Goal: Task Accomplishment & Management: Manage account settings

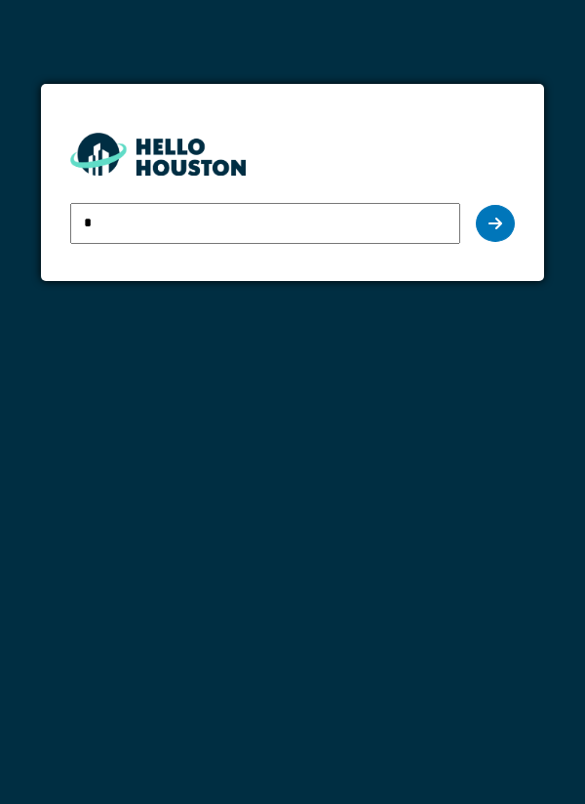
type input "**********"
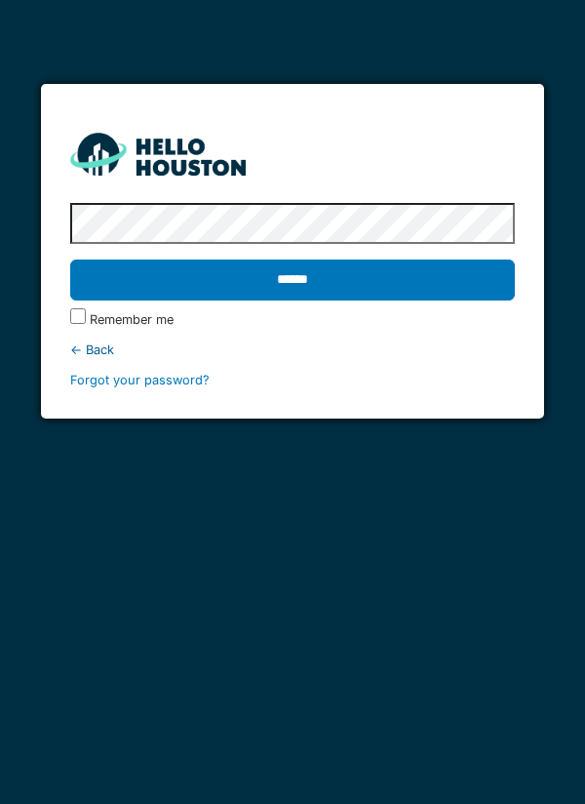
click at [451, 290] on input "******" at bounding box center [293, 280] width 446 height 41
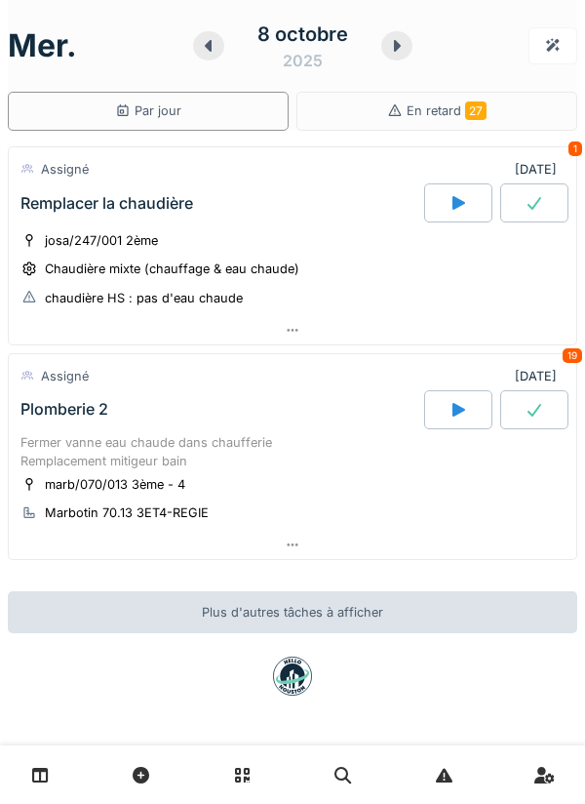
click at [496, 543] on div at bounding box center [293, 545] width 568 height 28
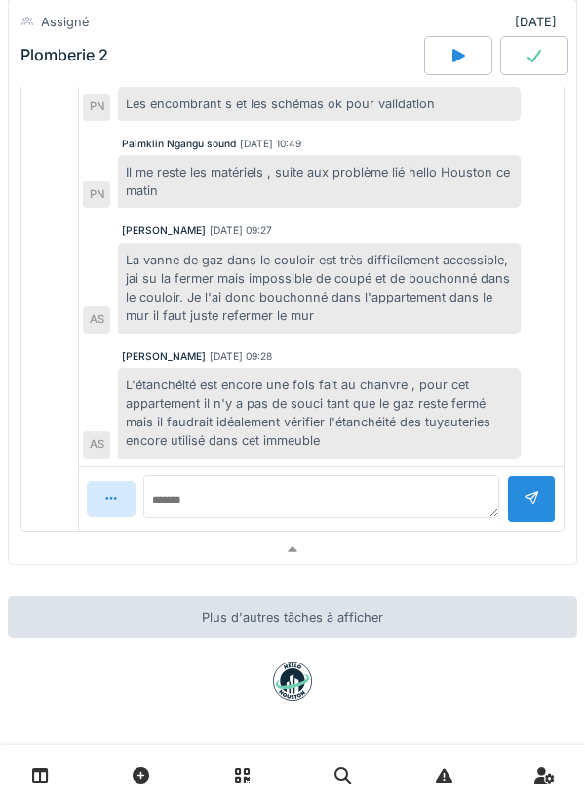
scroll to position [868, 0]
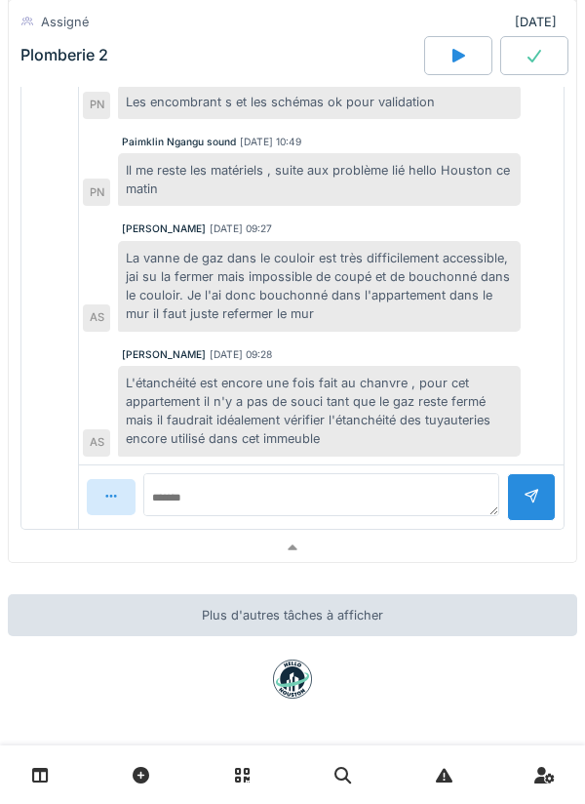
click at [312, 555] on div at bounding box center [293, 548] width 568 height 28
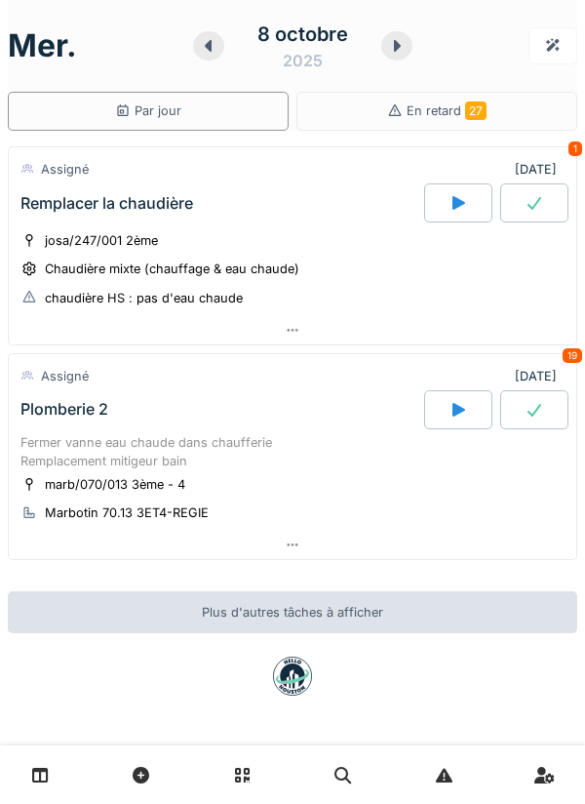
scroll to position [0, 0]
click at [277, 543] on div at bounding box center [293, 545] width 568 height 28
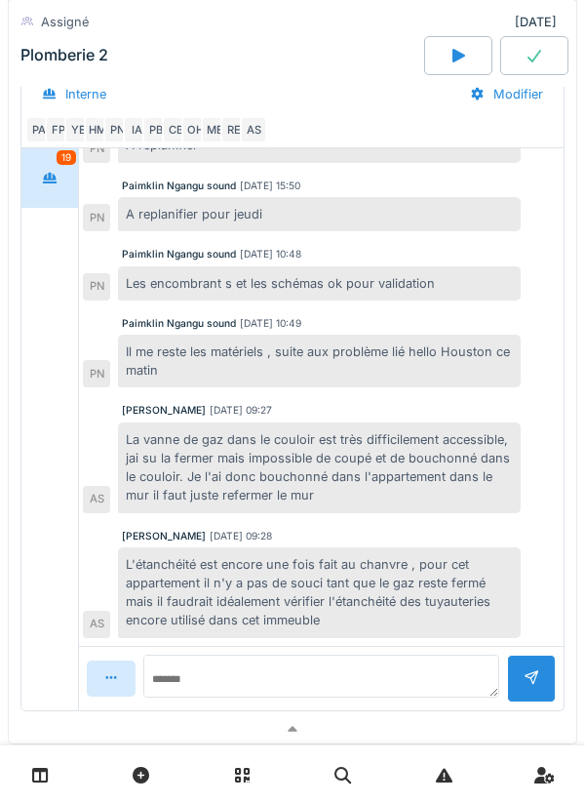
scroll to position [726, 0]
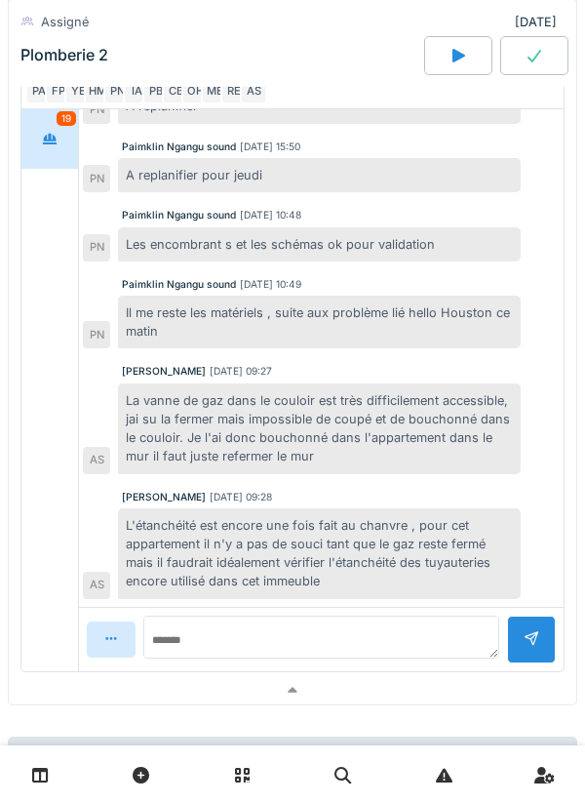
click at [304, 703] on div at bounding box center [293, 690] width 568 height 28
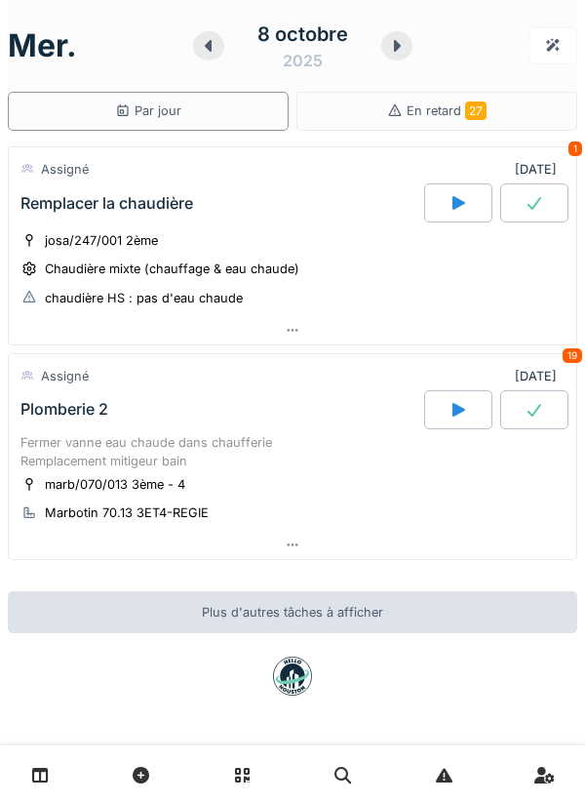
click at [275, 556] on div at bounding box center [293, 545] width 568 height 28
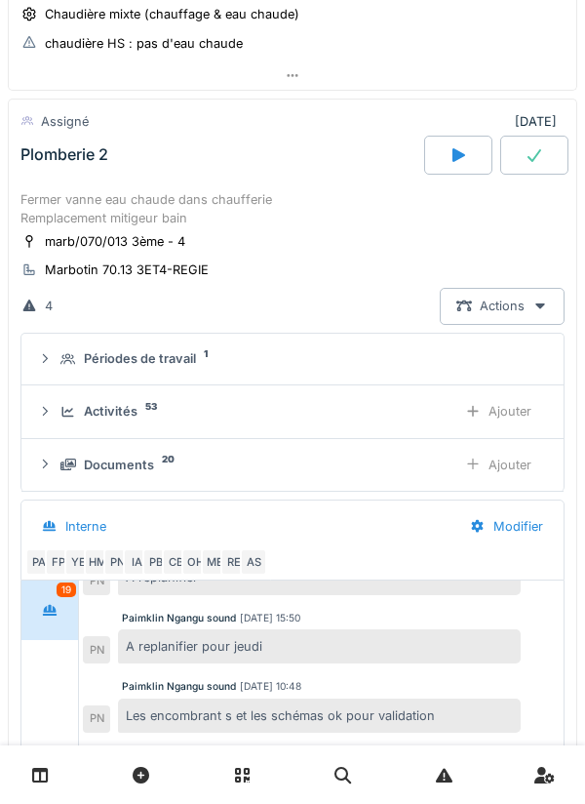
scroll to position [274, 0]
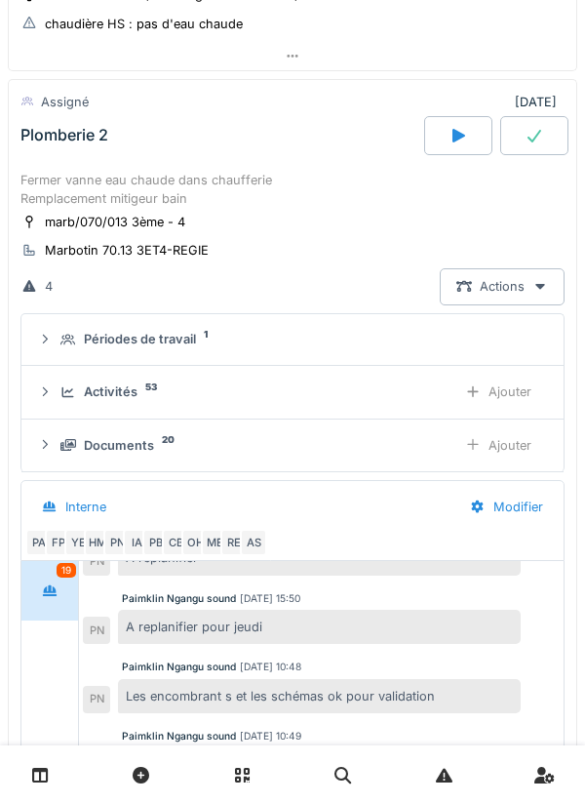
click at [313, 330] on div "Périodes de travail 1" at bounding box center [301, 339] width 480 height 19
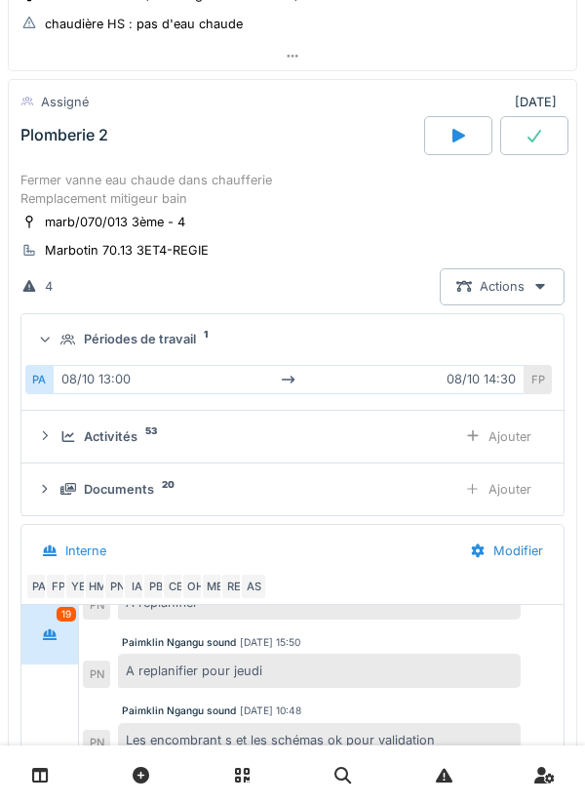
click at [394, 352] on summary "Périodes de travail 1" at bounding box center [292, 340] width 527 height 36
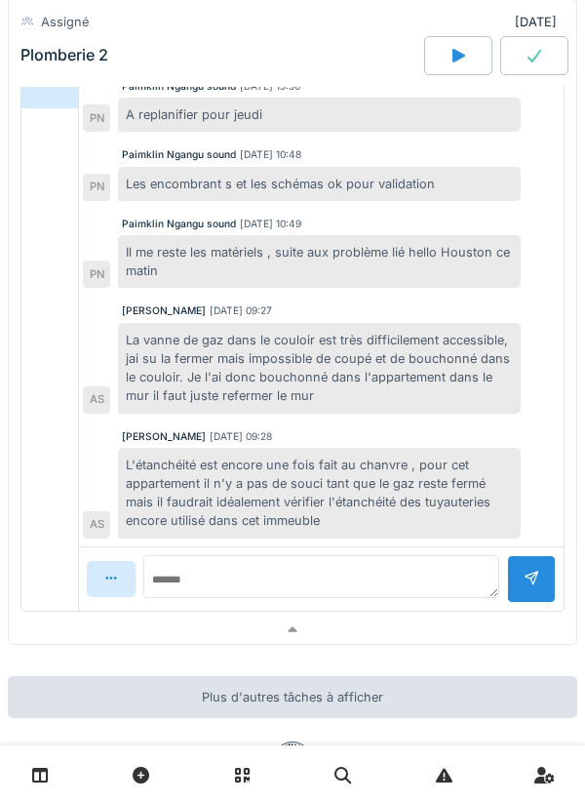
scroll to position [794, 0]
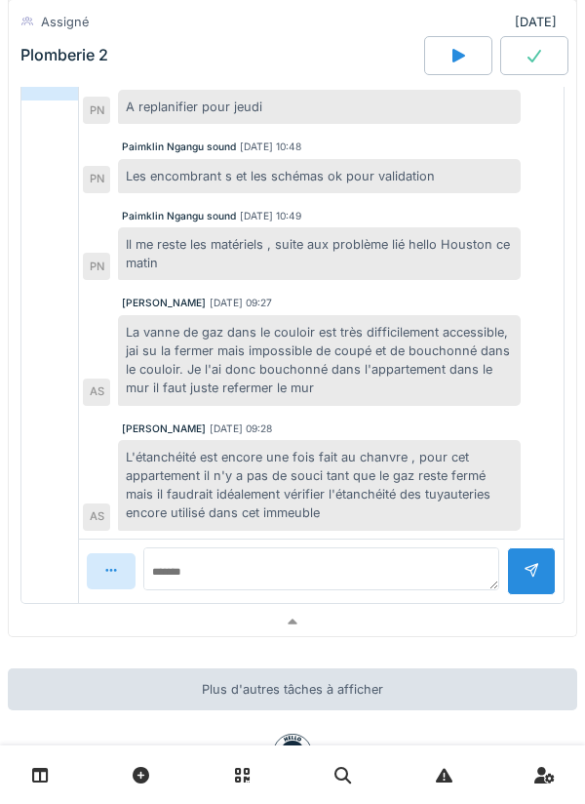
click at [326, 622] on div at bounding box center [293, 622] width 568 height 28
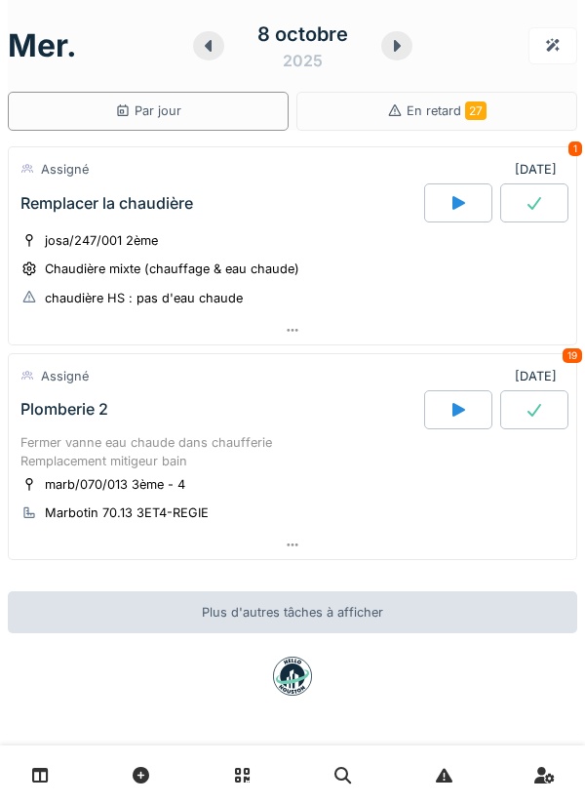
scroll to position [0, 0]
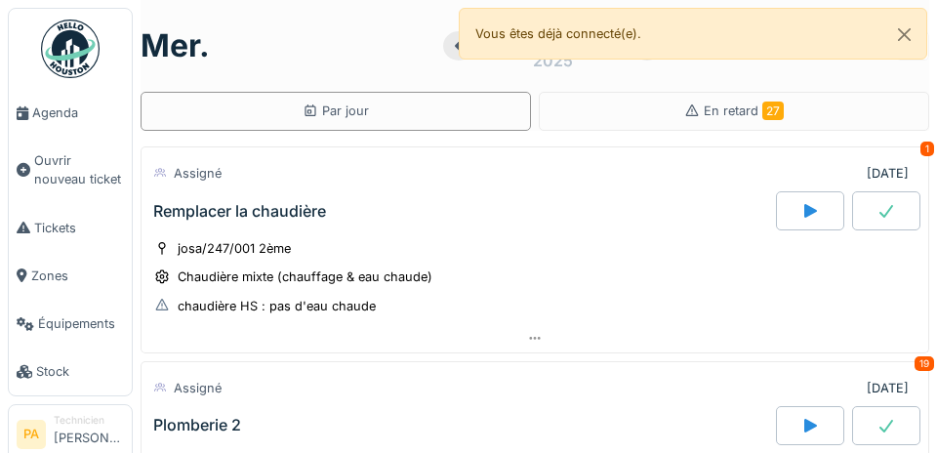
click at [64, 122] on span "Agenda" at bounding box center [78, 112] width 92 height 19
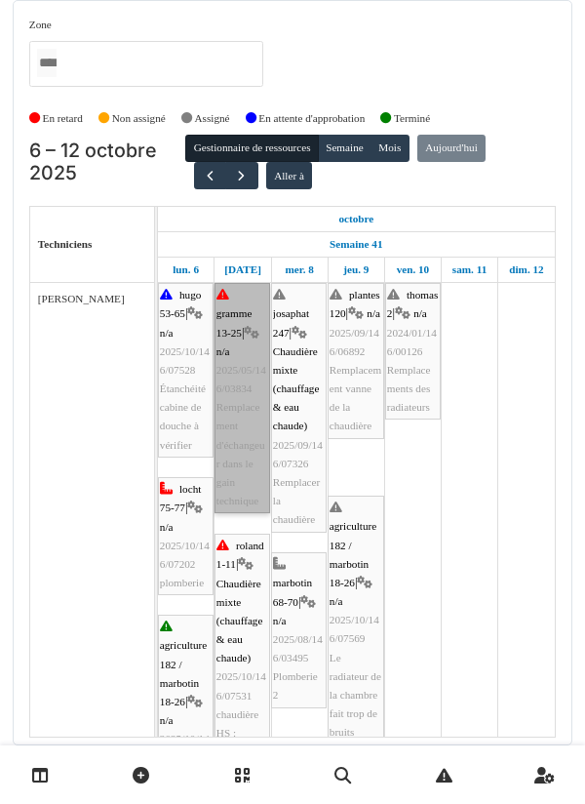
click at [245, 349] on link "gramme 13-25 | n/a 2025/05/146/03834 Remplacement d'échangeur dans le gain tech…" at bounding box center [243, 398] width 56 height 230
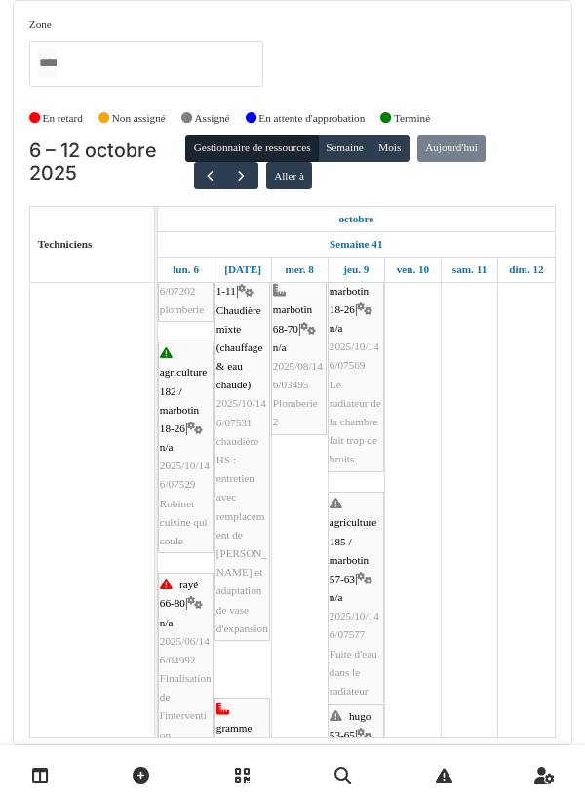
scroll to position [279, 0]
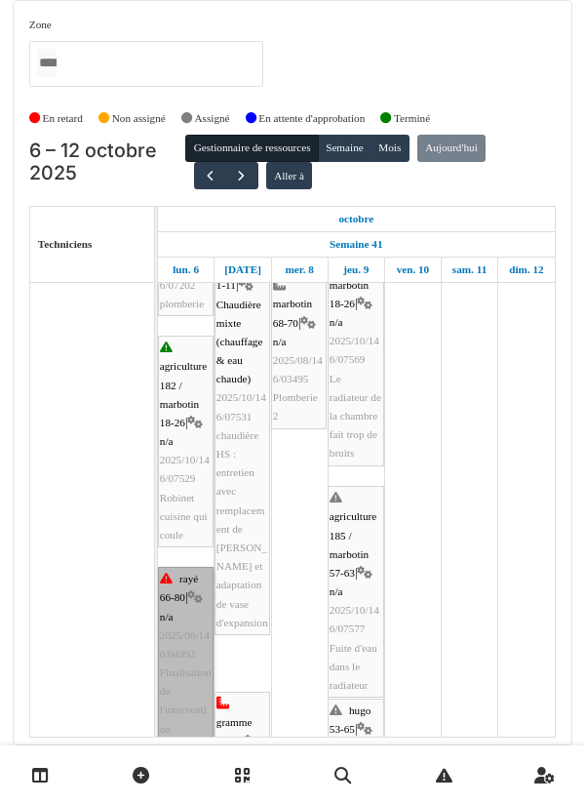
click at [192, 452] on link "rayé 66-80 | n/a 2025/06/146/04992 Finalisation de l'intervention connecter le …" at bounding box center [186, 691] width 56 height 249
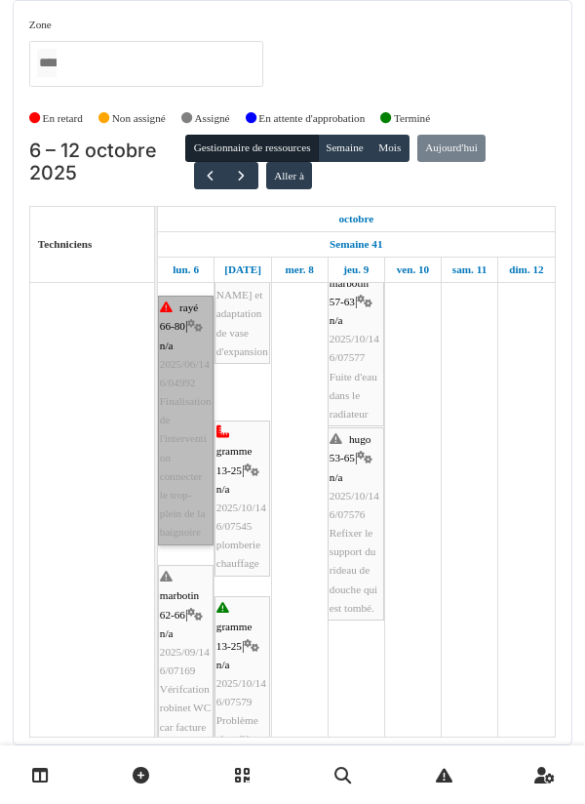
scroll to position [550, 0]
click at [204, 410] on link "rayé 66-80 | n/a 2025/06/146/04992 Finalisation de l'intervention connecter le …" at bounding box center [186, 420] width 56 height 249
click at [194, 359] on link "rayé 66-80 | n/a 2025/06/146/04992 Finalisation de l'intervention connecter le …" at bounding box center [186, 420] width 56 height 249
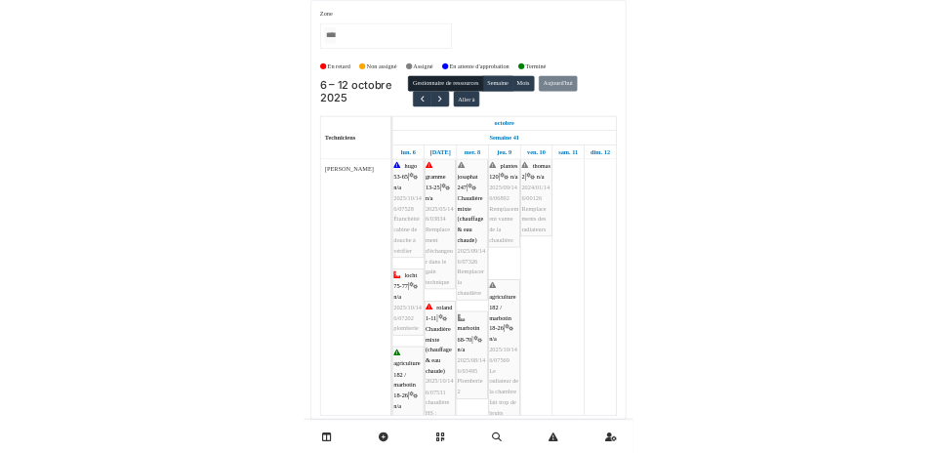
scroll to position [0, 0]
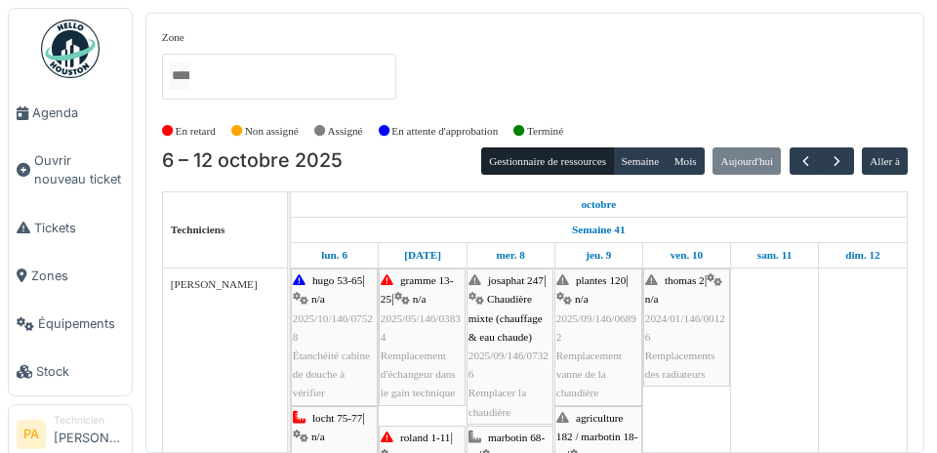
click at [68, 122] on span "Agenda" at bounding box center [78, 112] width 92 height 19
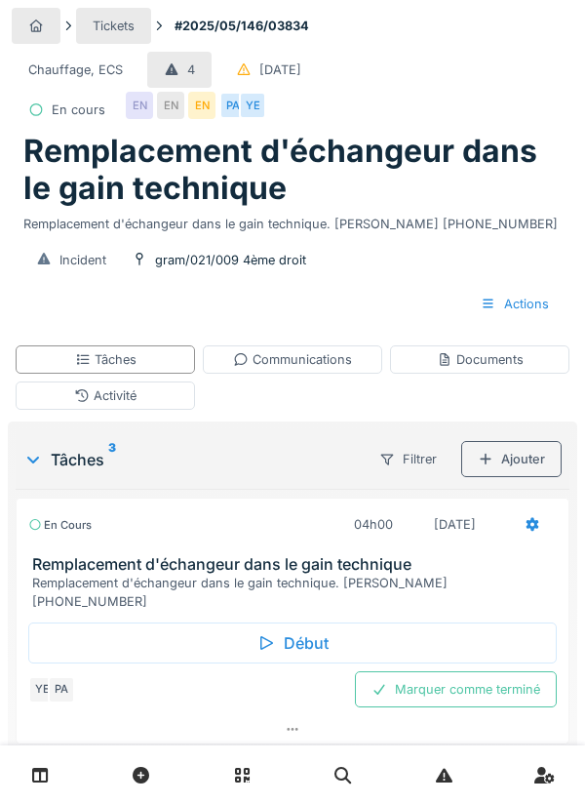
click at [158, 393] on div "Activité" at bounding box center [106, 396] width 180 height 28
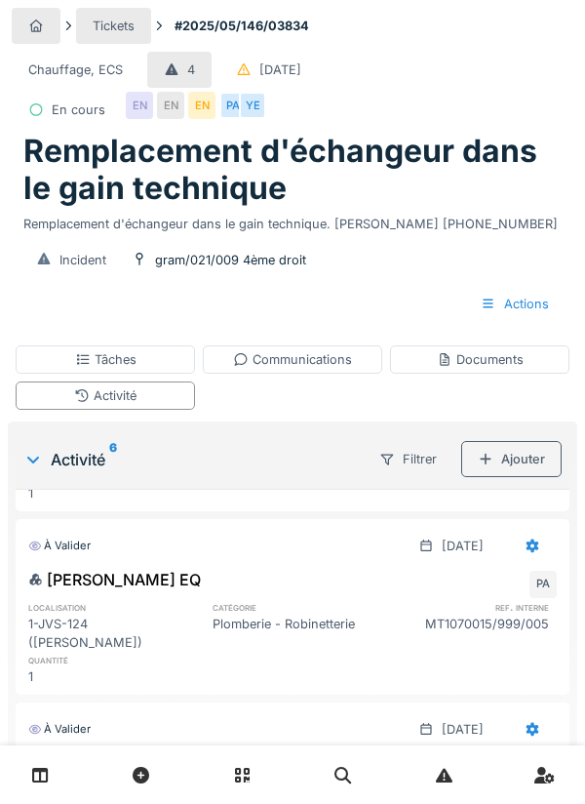
scroll to position [265, 0]
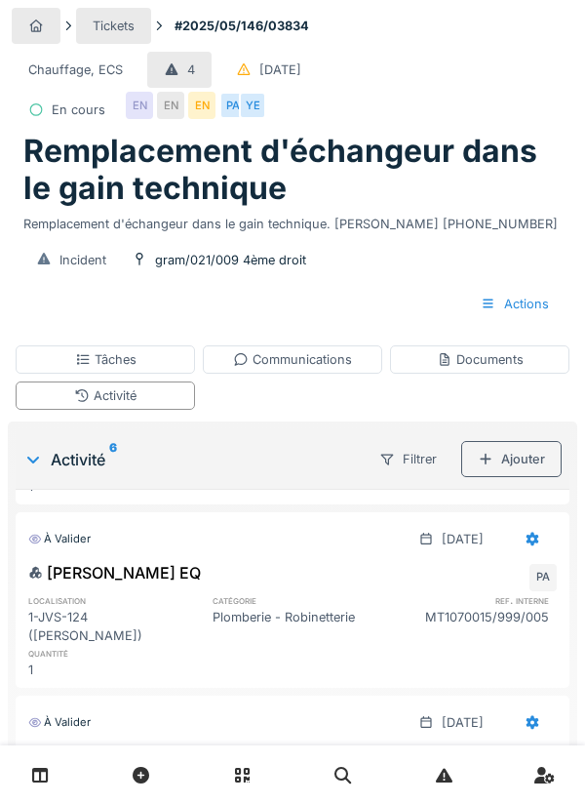
click at [343, 371] on div "Communications" at bounding box center [293, 359] width 180 height 28
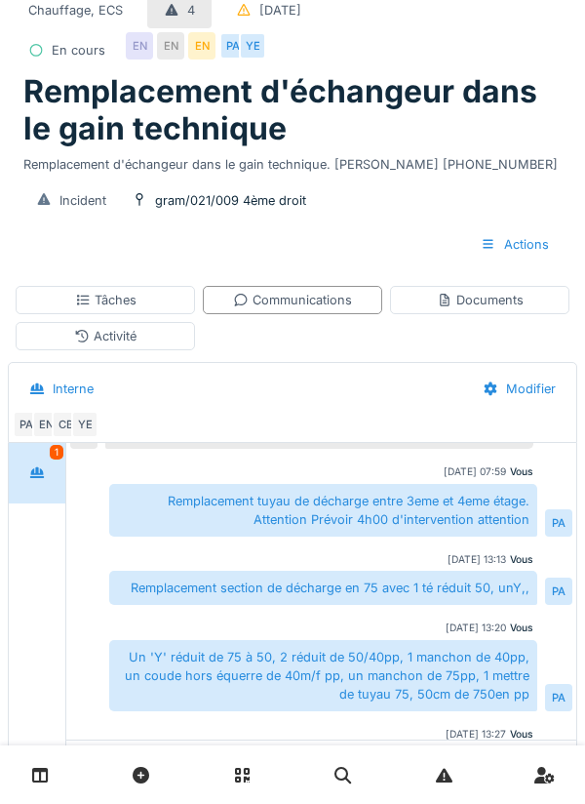
scroll to position [64, 0]
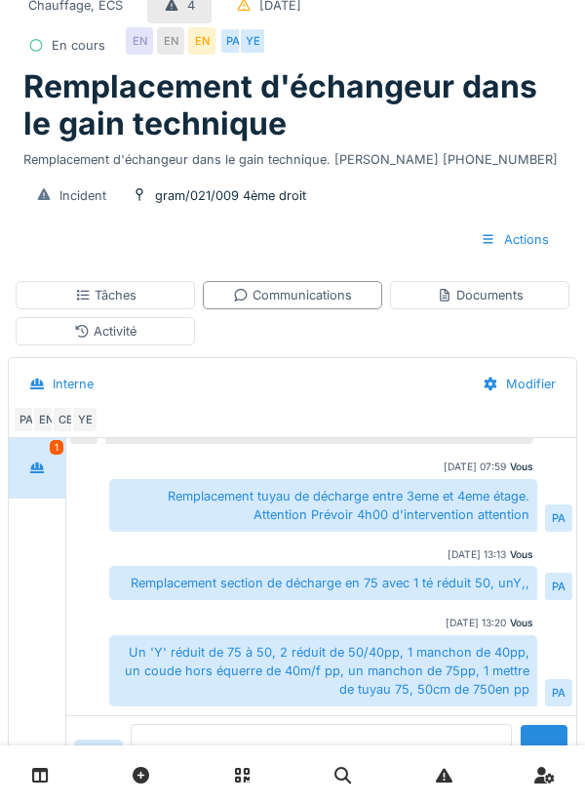
click at [220, 787] on textarea at bounding box center [322, 755] width 382 height 62
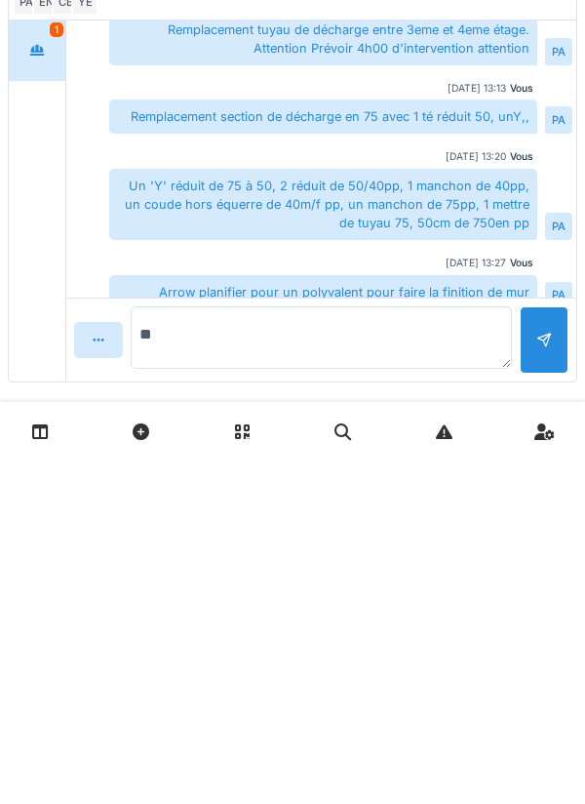
scroll to position [158, 0]
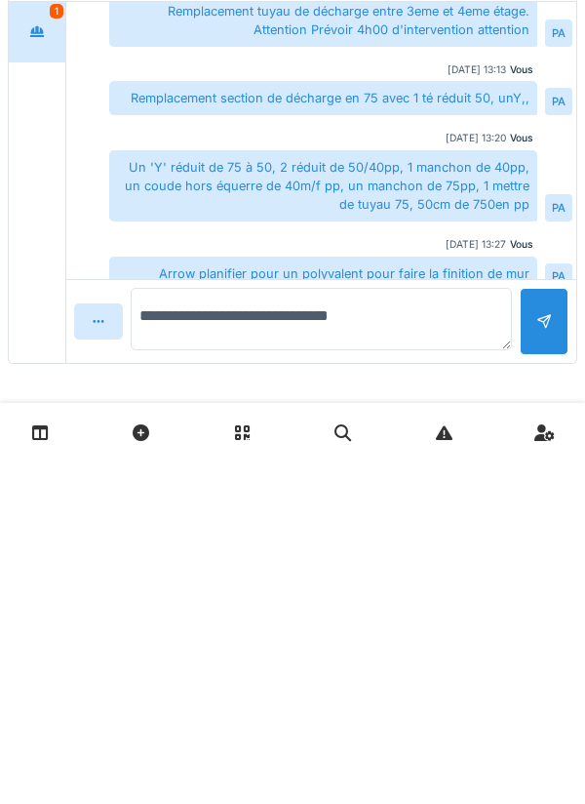
type textarea "**********"
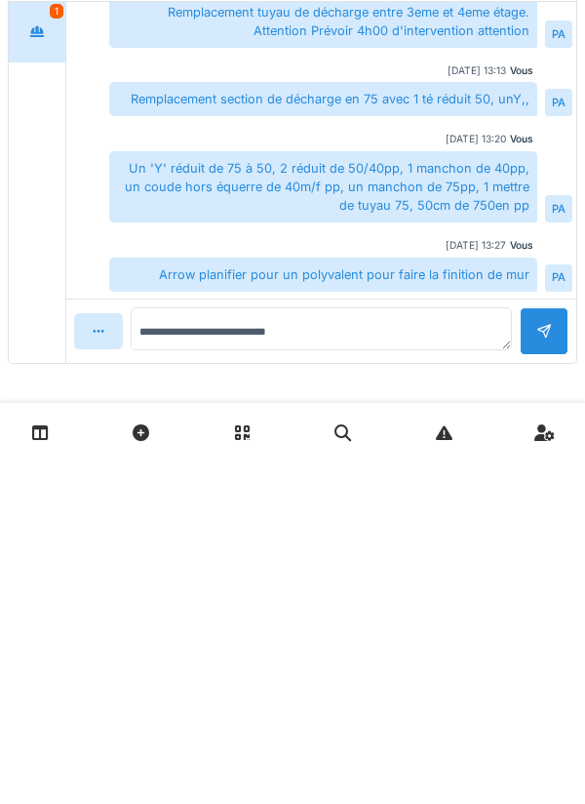
click at [556, 666] on div at bounding box center [544, 674] width 49 height 48
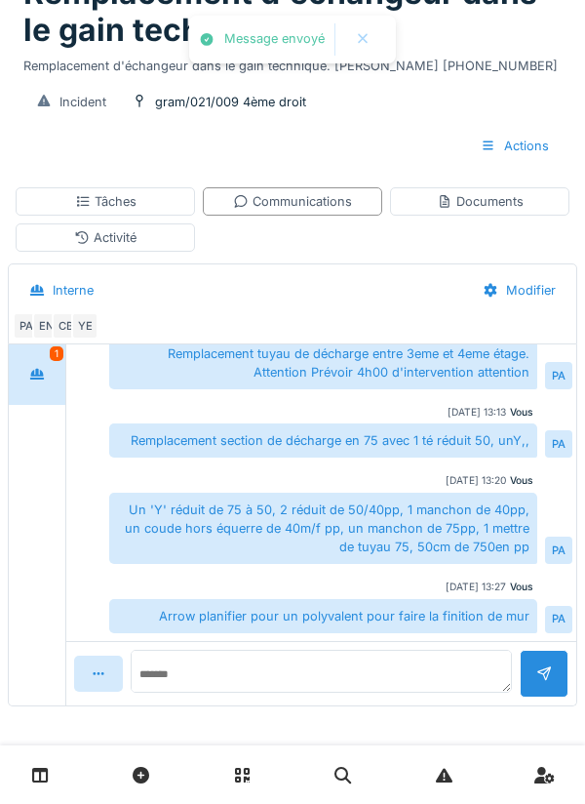
scroll to position [243, 0]
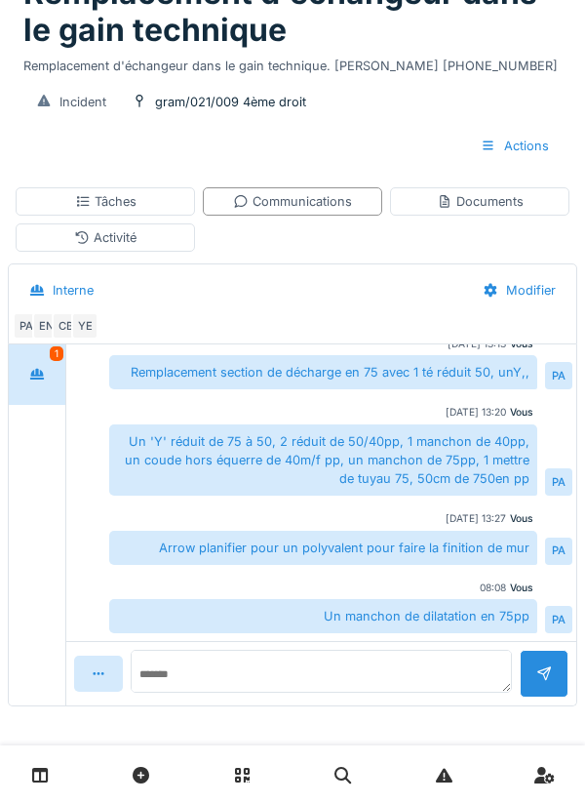
click at [57, 376] on div at bounding box center [37, 374] width 49 height 36
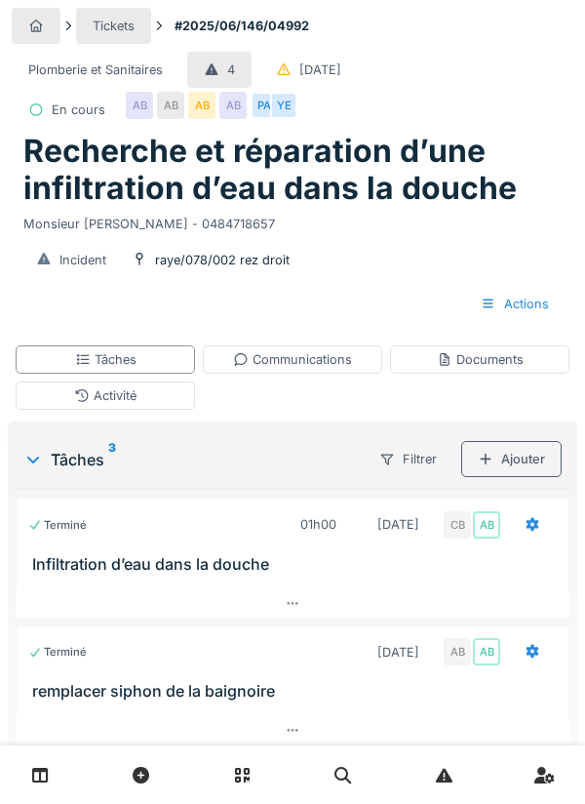
click at [175, 399] on div "Activité" at bounding box center [106, 396] width 180 height 28
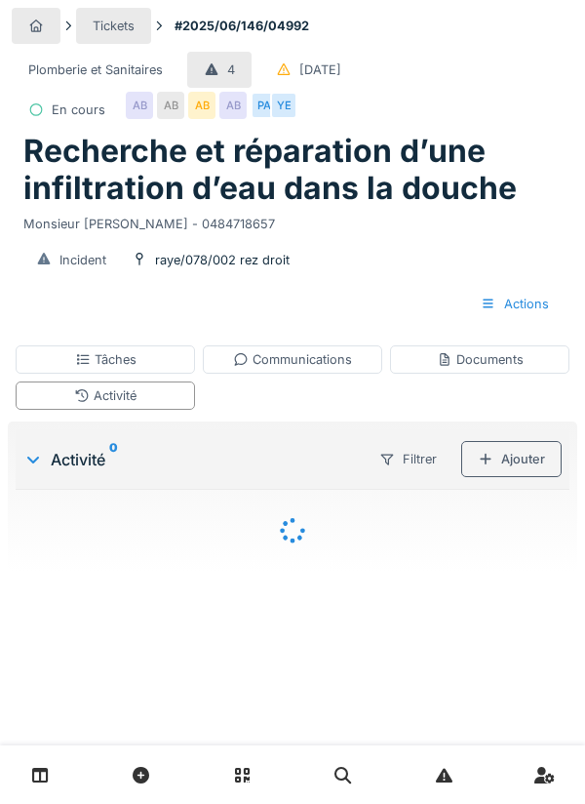
click at [518, 460] on div "Ajouter" at bounding box center [512, 459] width 101 height 36
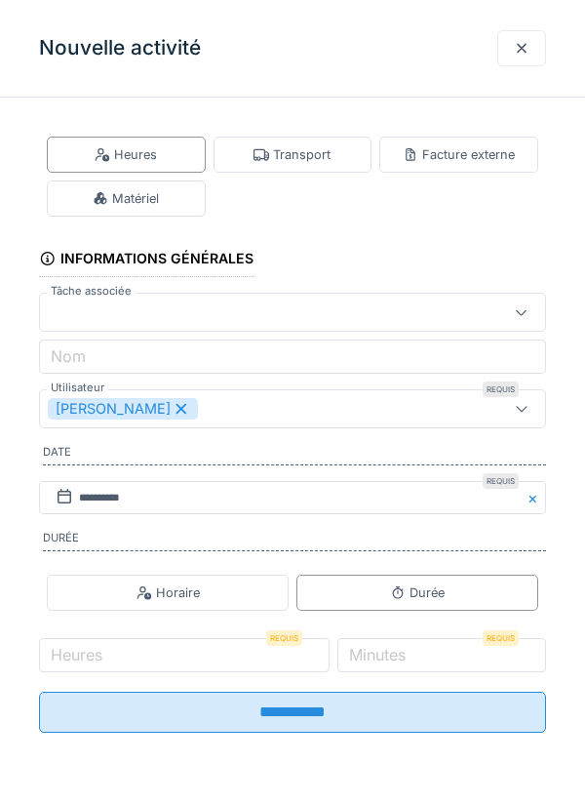
click at [161, 195] on div "Matériel" at bounding box center [126, 199] width 159 height 36
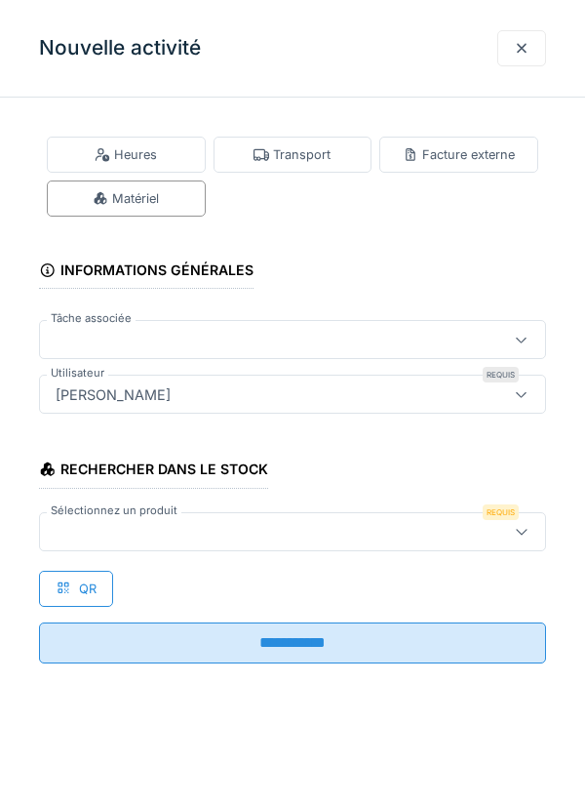
click at [105, 527] on div at bounding box center [260, 531] width 425 height 21
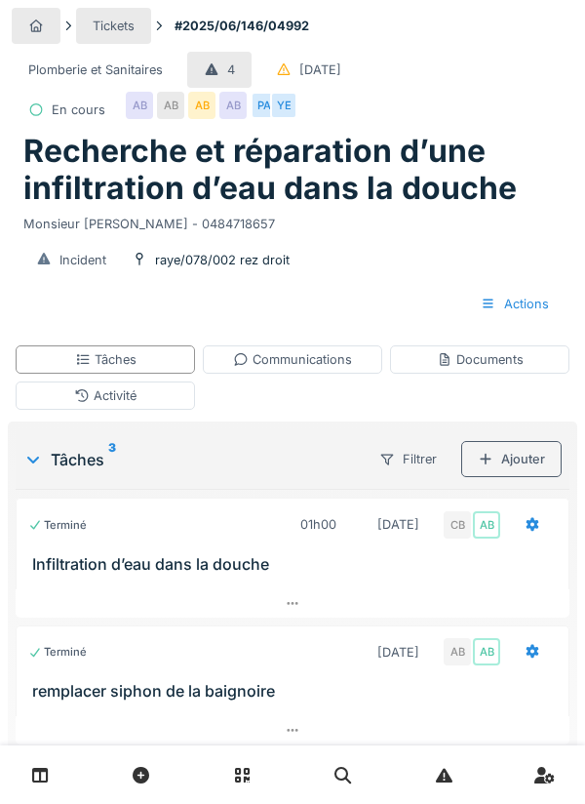
click at [148, 392] on div "Activité" at bounding box center [106, 396] width 180 height 28
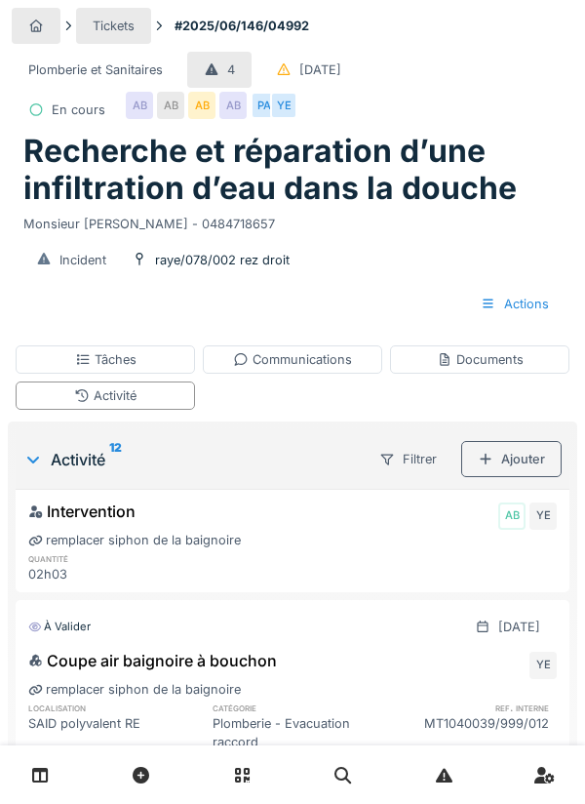
scroll to position [470, 0]
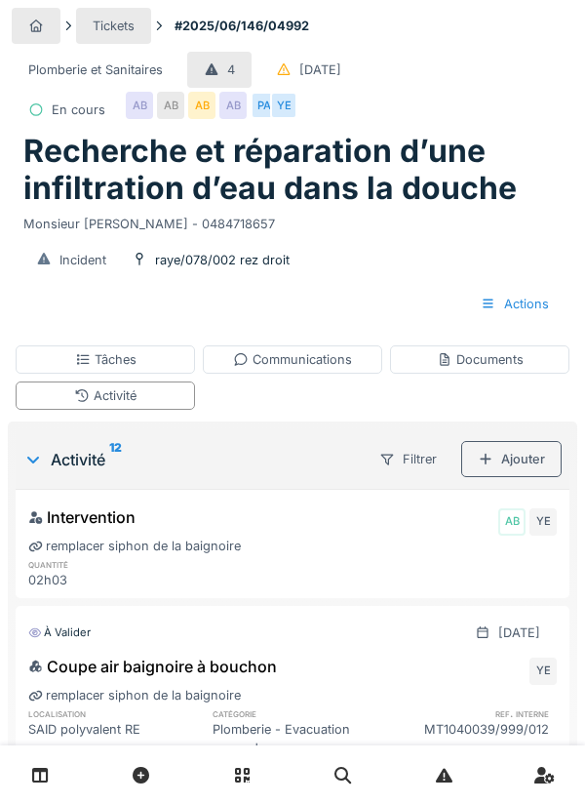
click at [528, 462] on div "Ajouter" at bounding box center [512, 459] width 101 height 36
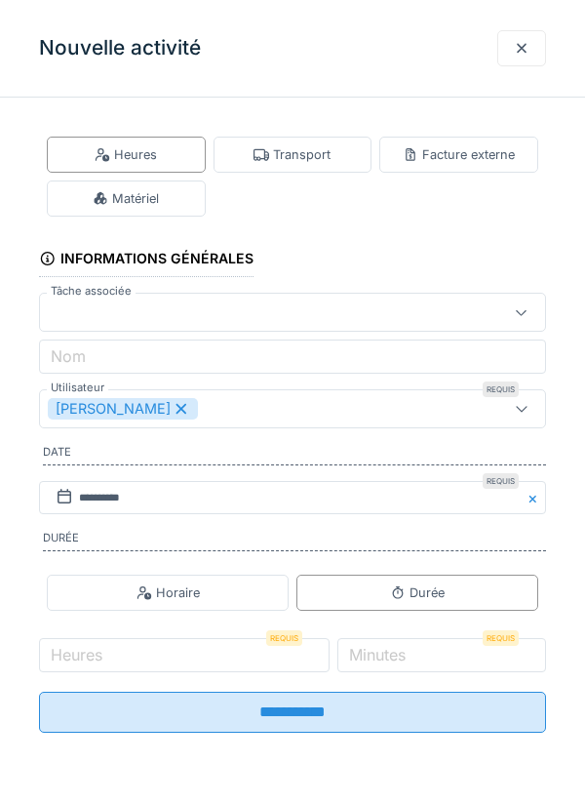
click at [184, 210] on div "Matériel" at bounding box center [126, 199] width 159 height 36
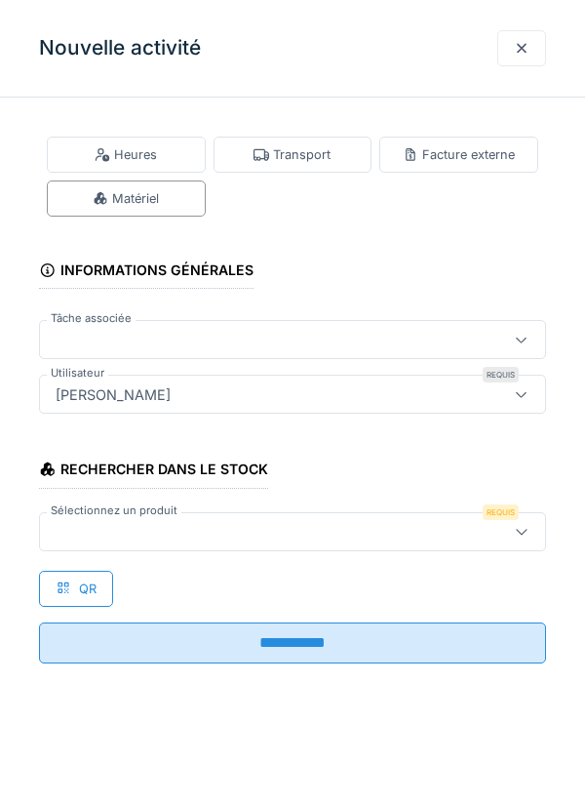
click at [97, 525] on div at bounding box center [260, 531] width 425 height 21
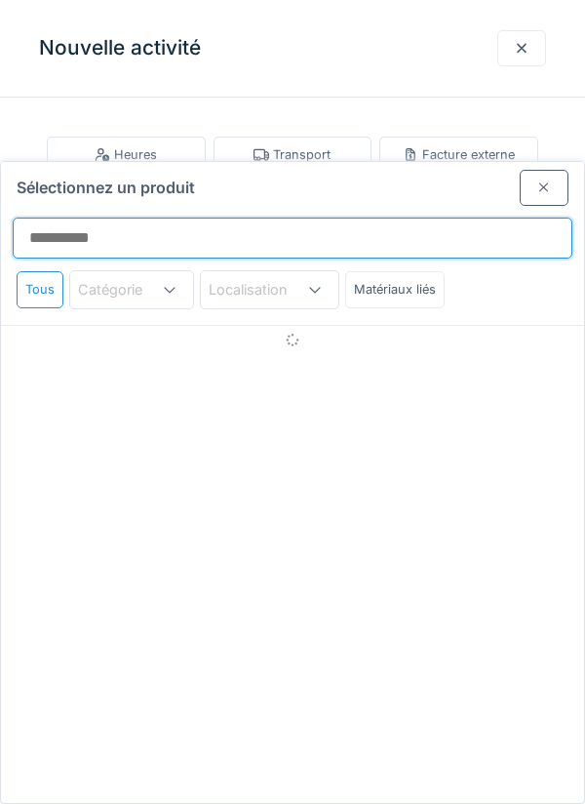
click at [83, 218] on input "Sélectionnez un produit" at bounding box center [293, 238] width 560 height 41
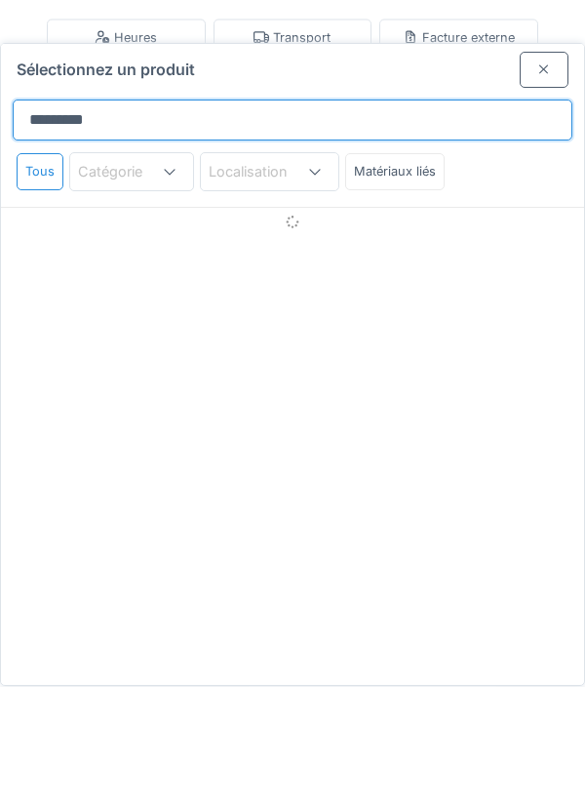
click at [78, 218] on input "*********" at bounding box center [293, 238] width 560 height 41
click at [132, 218] on input "*********" at bounding box center [293, 238] width 560 height 41
type input "****"
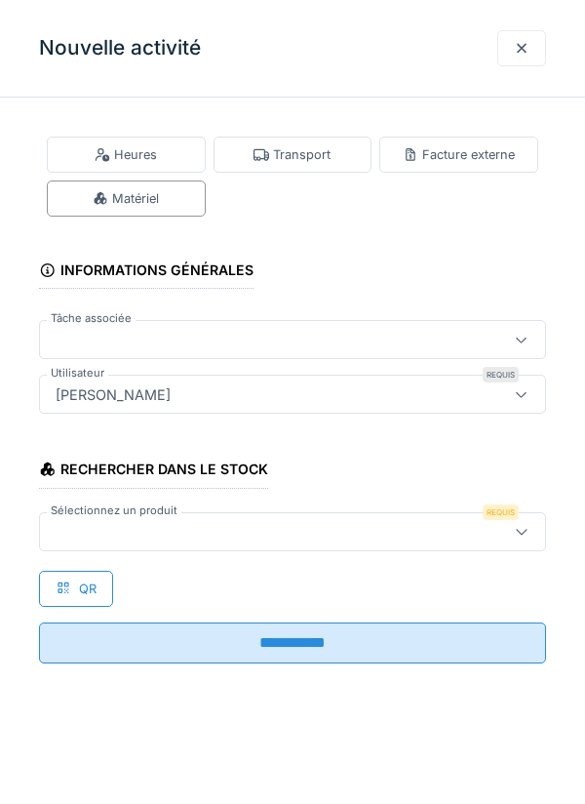
scroll to position [0, 0]
click at [526, 59] on div at bounding box center [522, 48] width 49 height 36
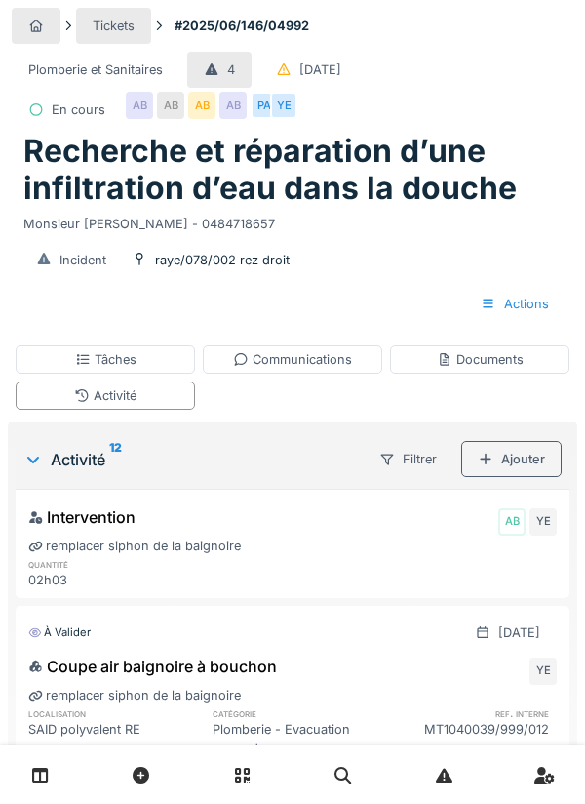
click at [528, 464] on div "Ajouter" at bounding box center [512, 459] width 101 height 36
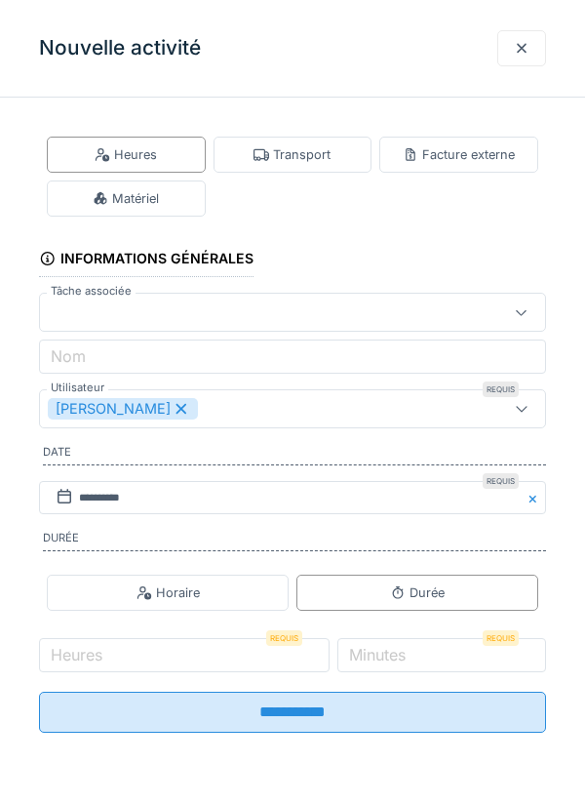
click at [185, 199] on div "Matériel" at bounding box center [126, 199] width 159 height 36
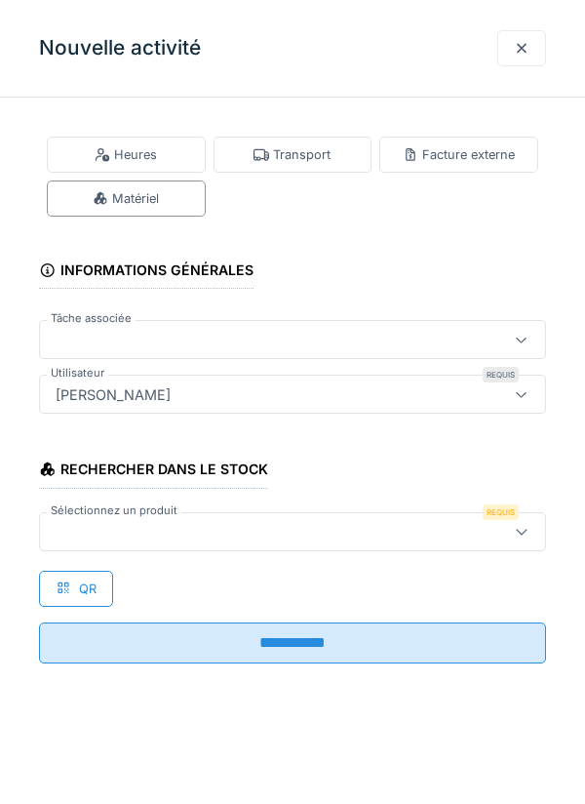
click at [124, 529] on div at bounding box center [260, 531] width 425 height 21
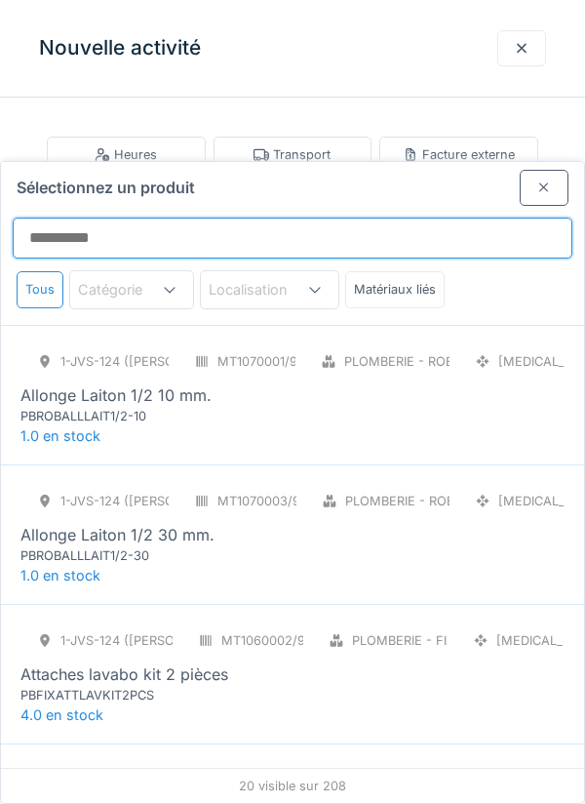
click at [70, 218] on input "Sélectionnez un produit" at bounding box center [293, 238] width 560 height 41
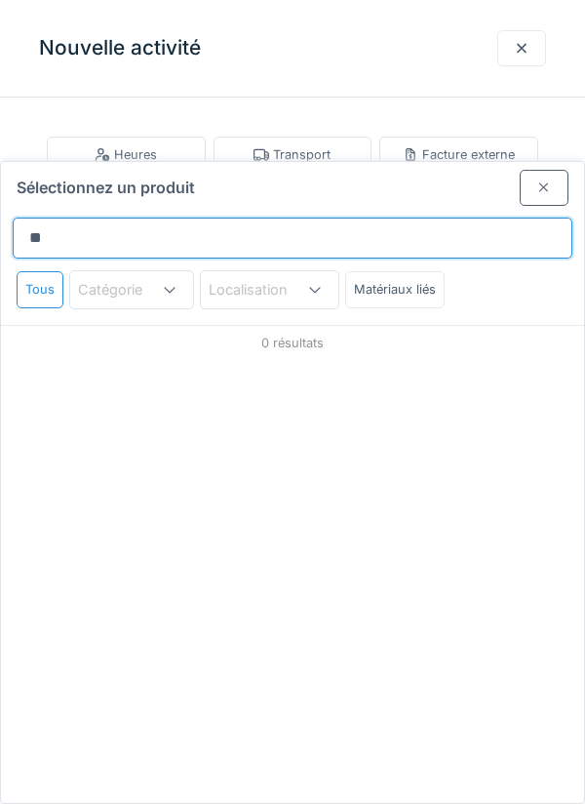
type input "*"
type input "******"
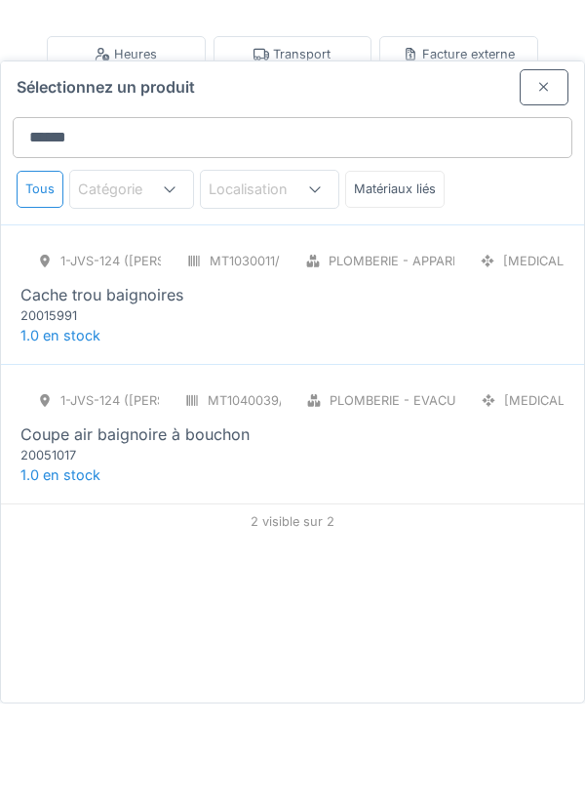
click at [213, 523] on div "Coupe air baignoire à bouchon" at bounding box center [134, 534] width 229 height 23
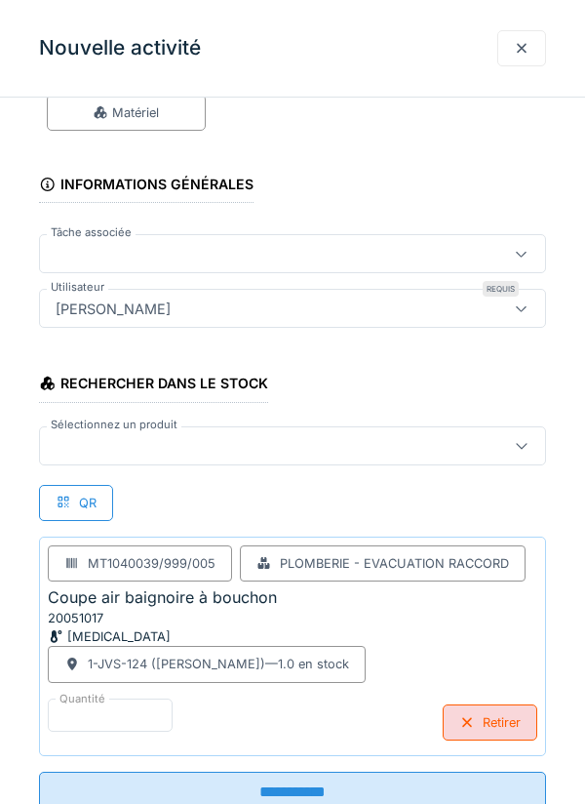
scroll to position [106, 0]
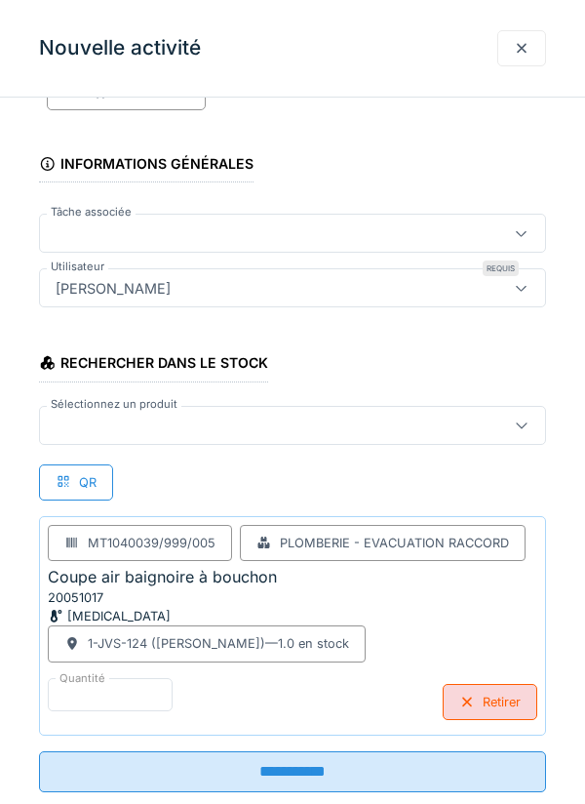
click at [82, 434] on div at bounding box center [260, 425] width 425 height 21
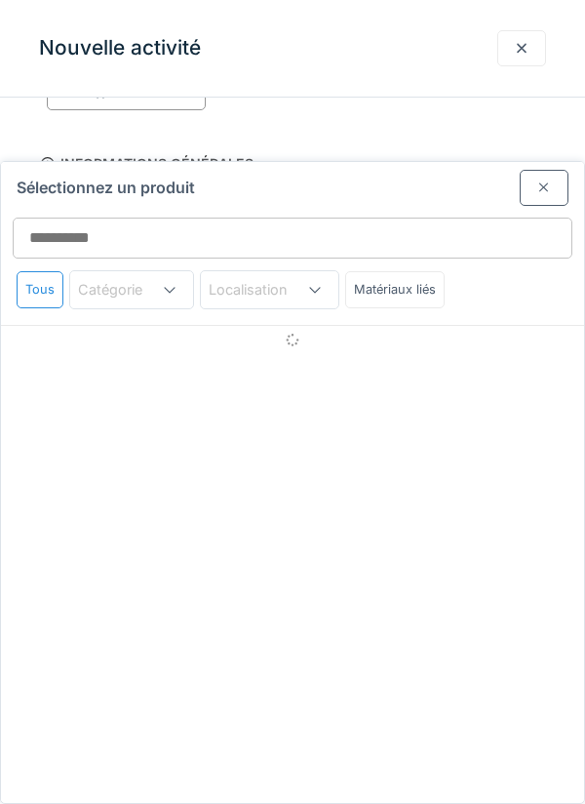
scroll to position [129, 0]
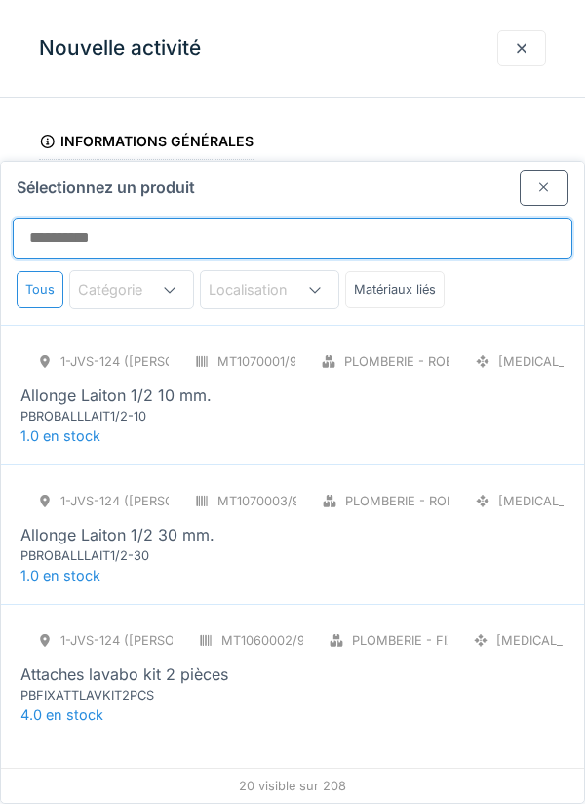
click at [62, 218] on input "Sélectionnez un produit" at bounding box center [293, 238] width 560 height 41
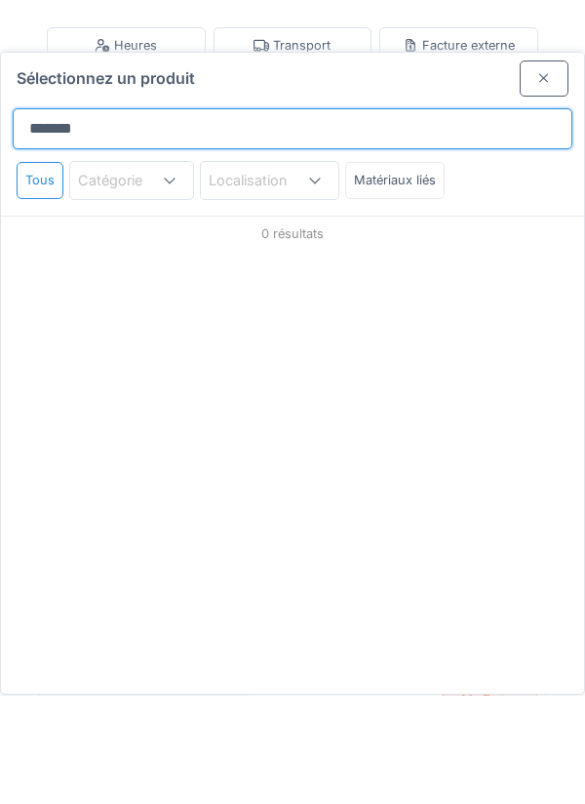
type input "********"
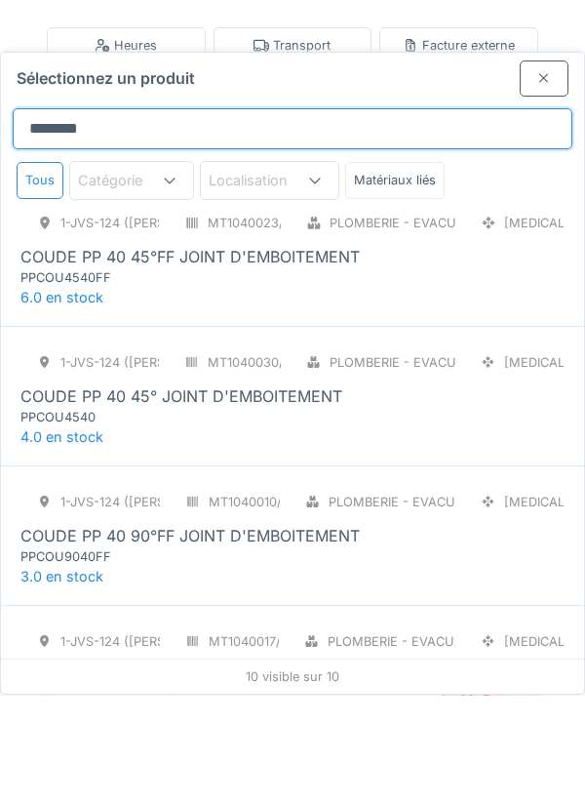
scroll to position [868, 0]
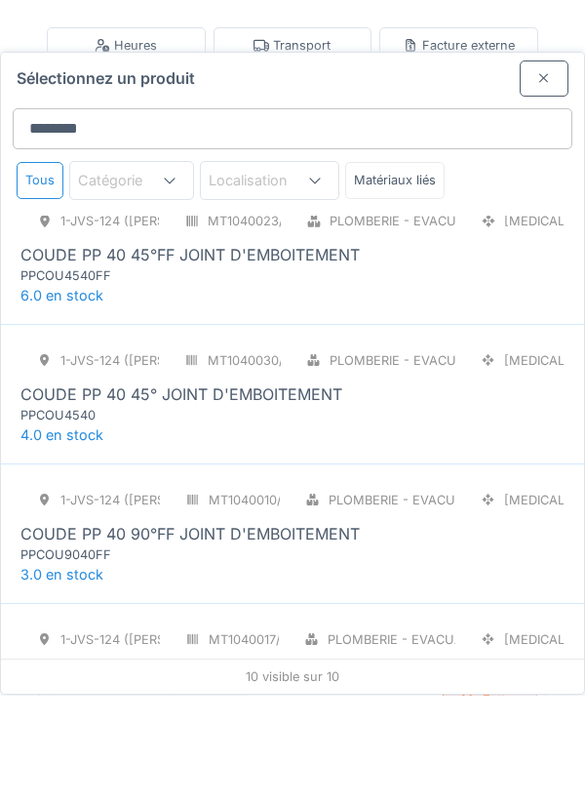
click at [268, 492] on div "COUDE PP 40 45° JOINT D'EMBOITEMENT" at bounding box center [181, 503] width 322 height 23
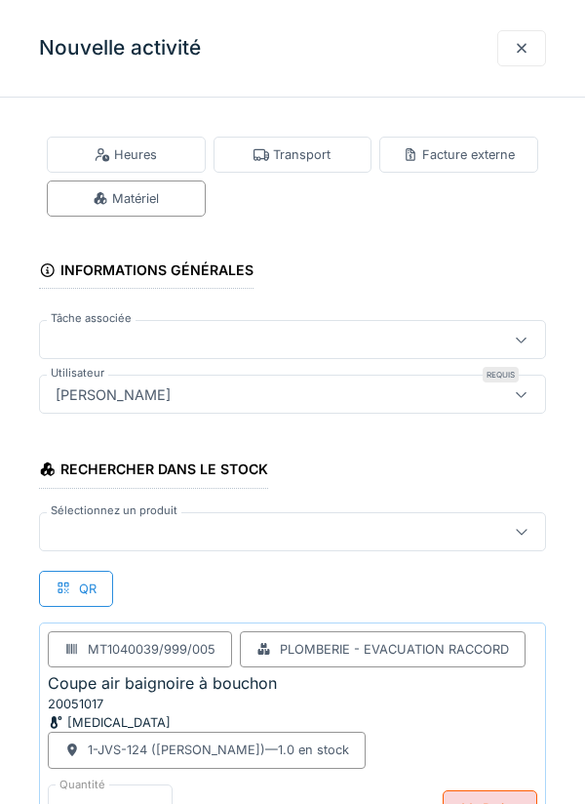
click at [89, 523] on div at bounding box center [260, 531] width 425 height 21
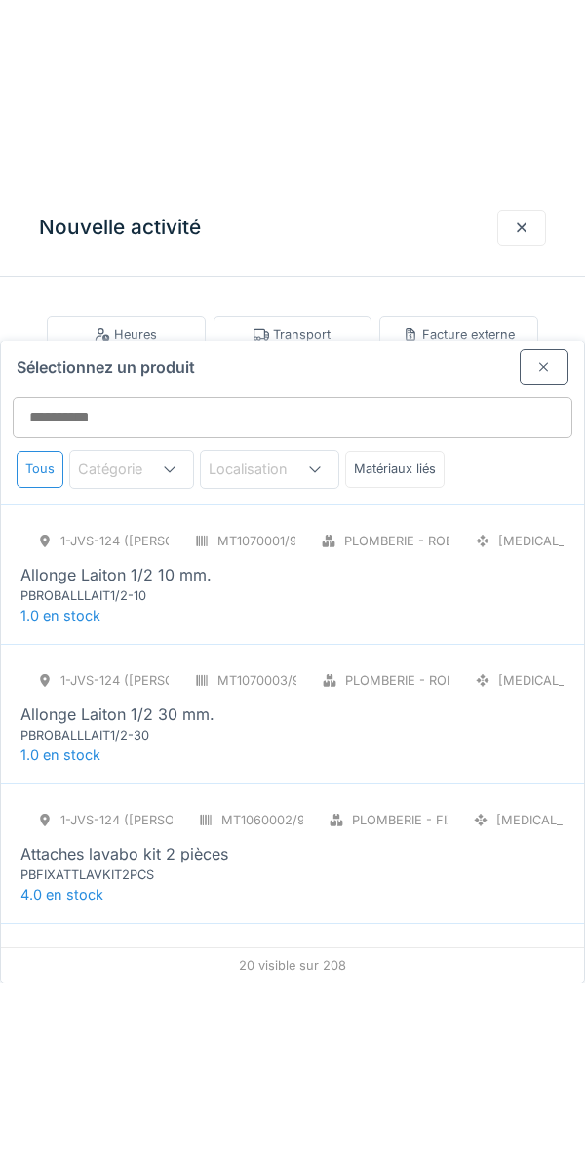
scroll to position [129, 0]
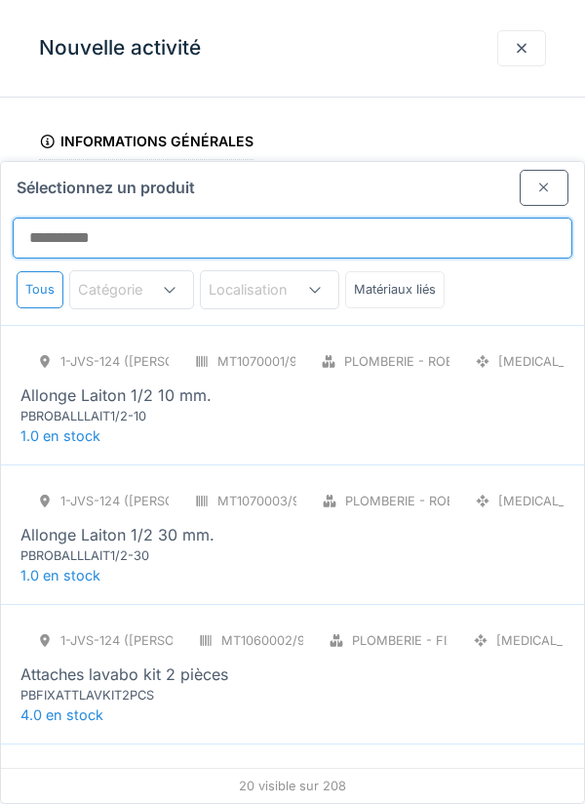
click at [66, 218] on input "Sélectionnez un produit" at bounding box center [293, 238] width 560 height 41
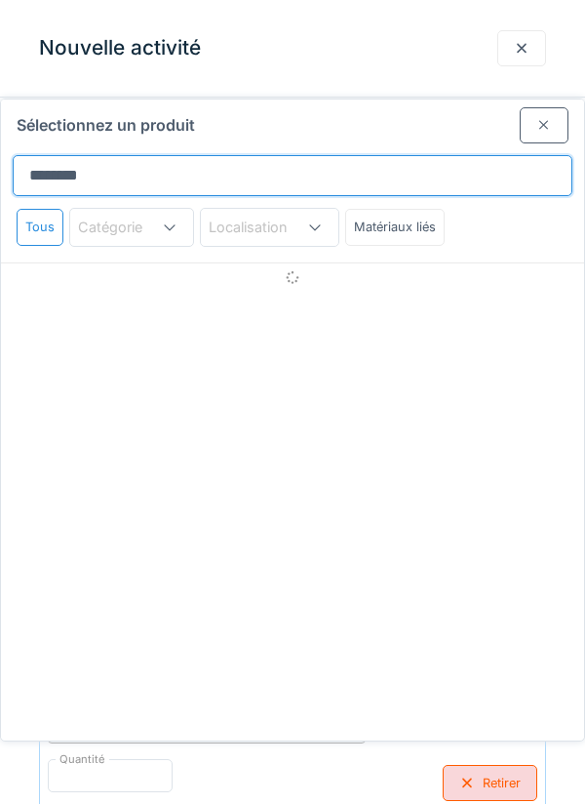
scroll to position [0, 0]
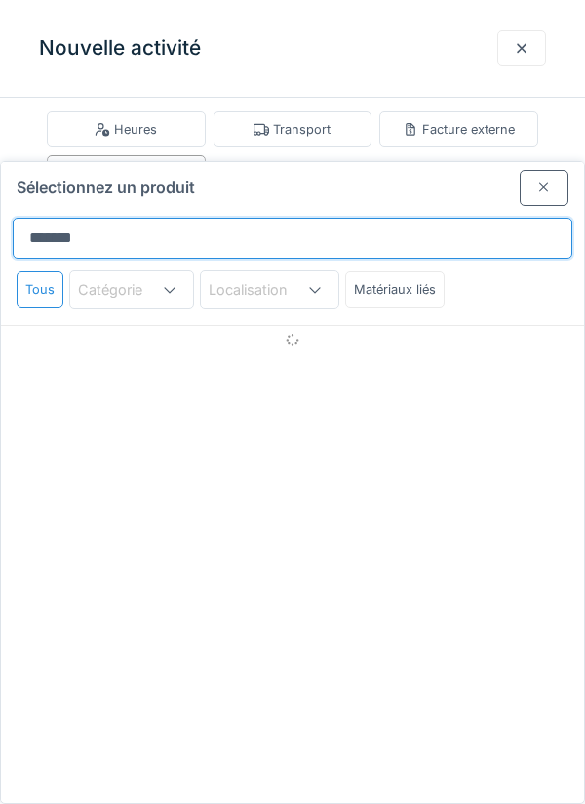
type input "*******"
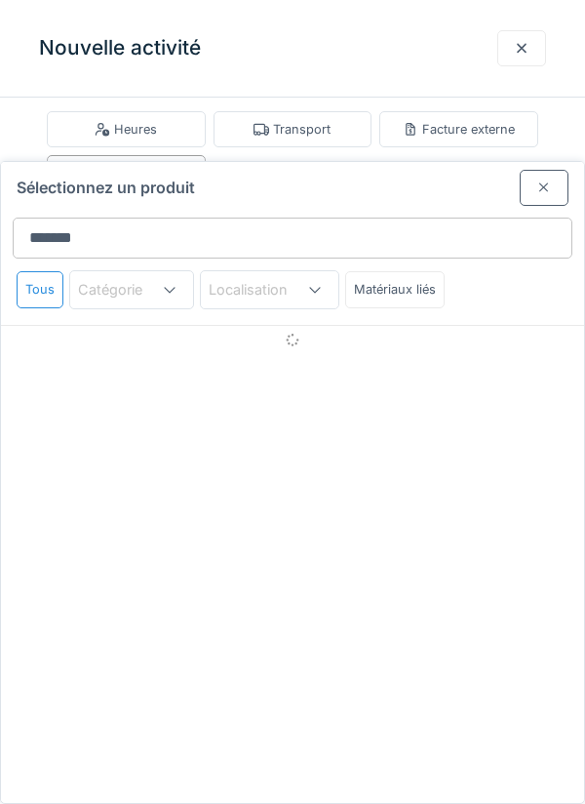
click at [397, 271] on div "Matériaux liés" at bounding box center [395, 289] width 100 height 36
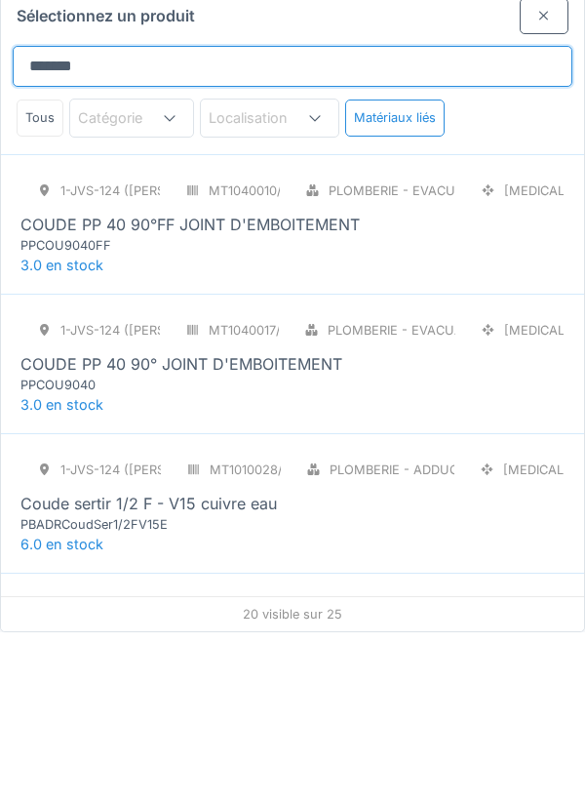
scroll to position [1815, 0]
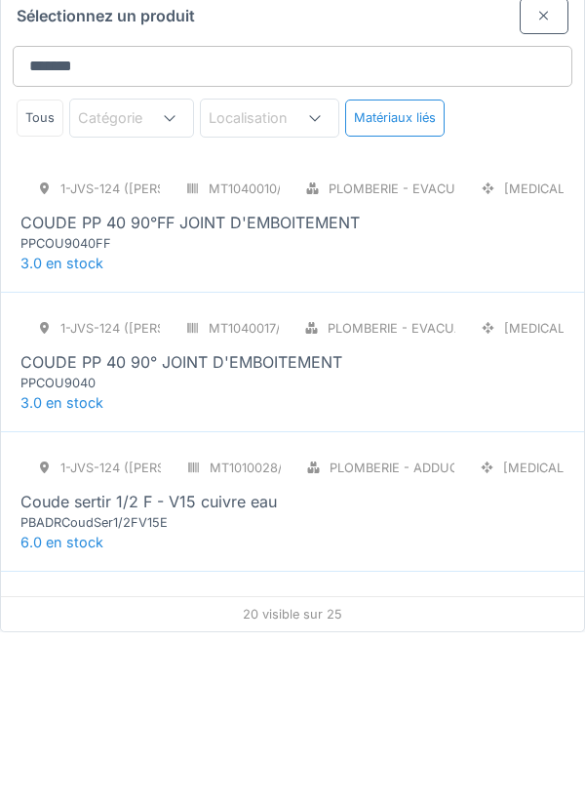
click at [267, 522] on div "COUDE PP 40 90° JOINT D'EMBOITEMENT" at bounding box center [181, 533] width 322 height 23
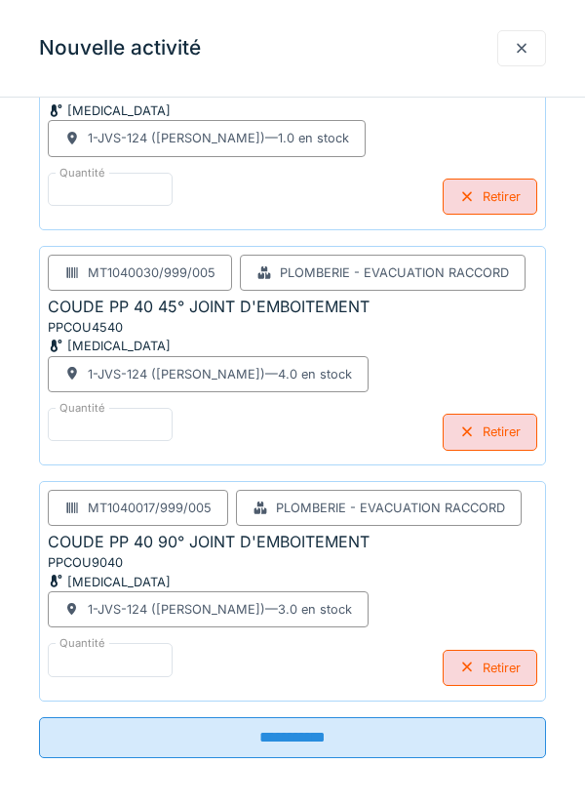
scroll to position [620, 0]
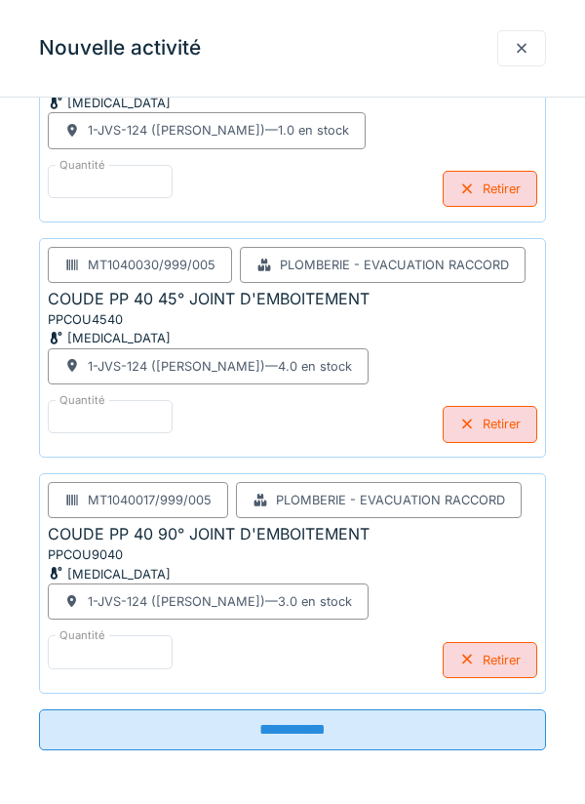
click at [395, 729] on input "**********" at bounding box center [292, 729] width 507 height 41
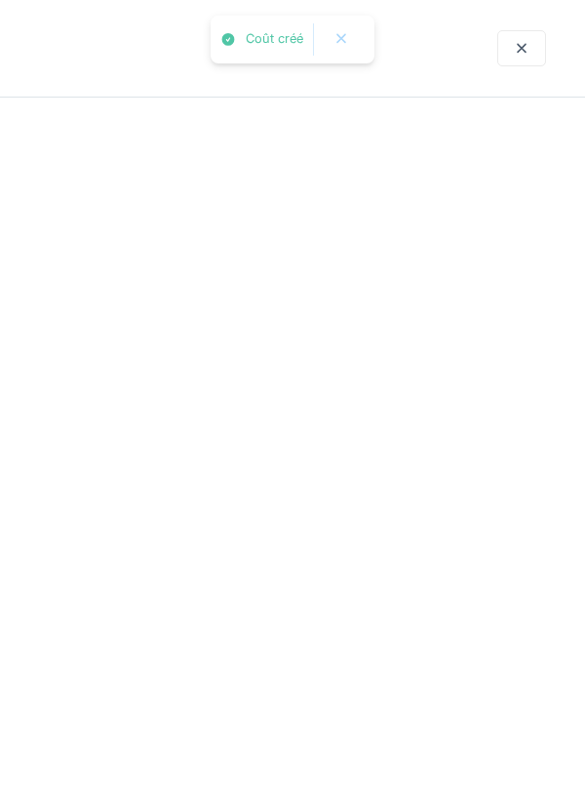
scroll to position [1020, 0]
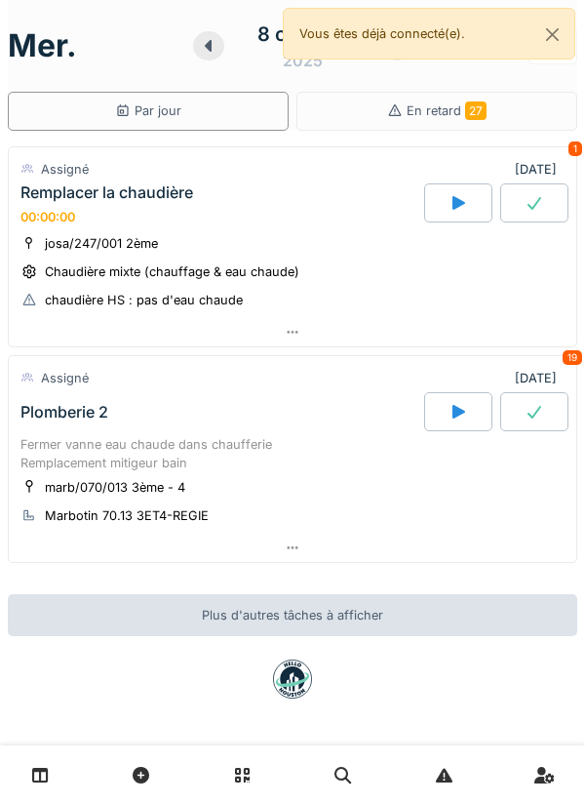
click at [441, 222] on div at bounding box center [458, 202] width 68 height 39
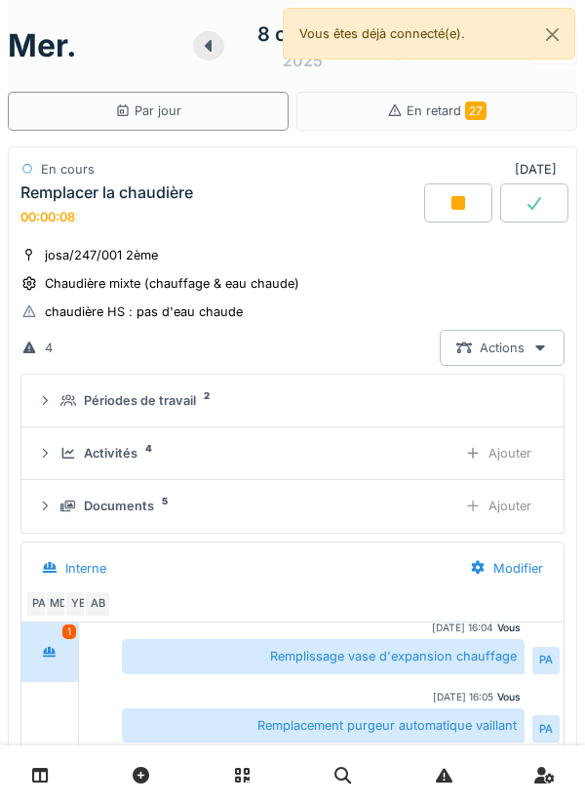
click at [104, 438] on div "Activités 4 Ajouter" at bounding box center [292, 453] width 511 height 36
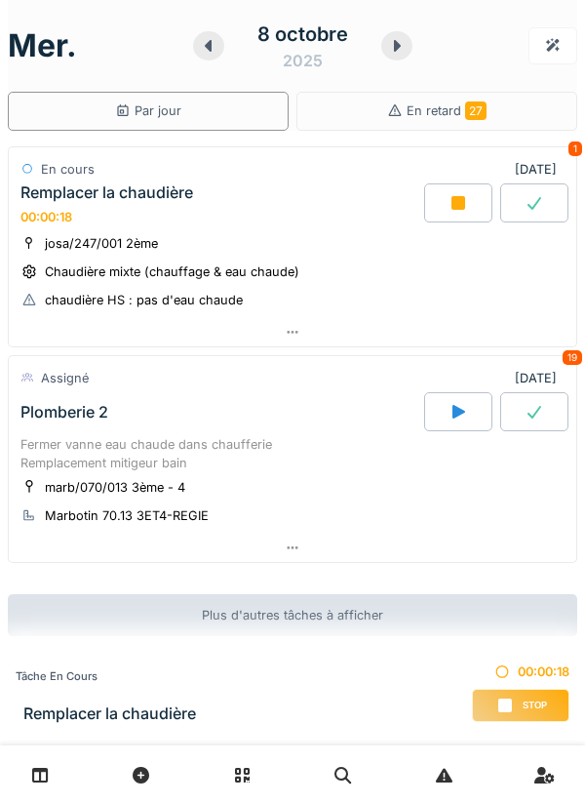
click at [280, 331] on div at bounding box center [293, 332] width 568 height 28
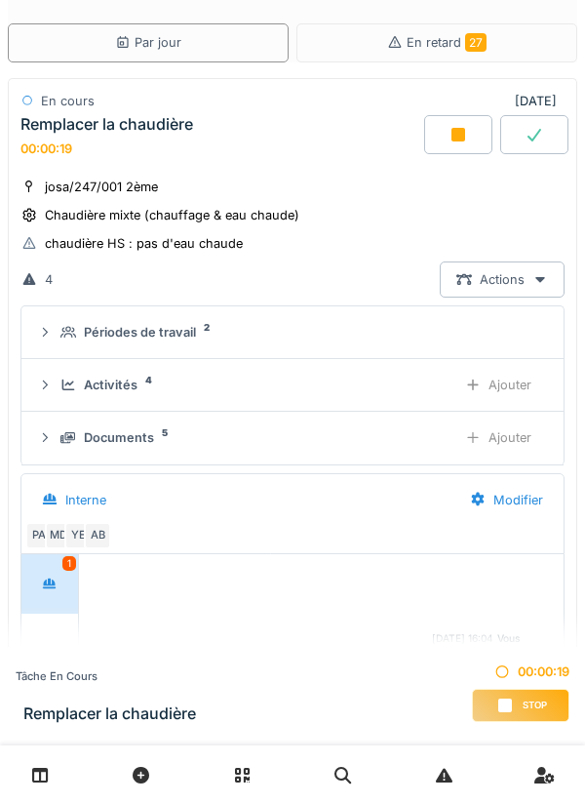
scroll to position [79, 0]
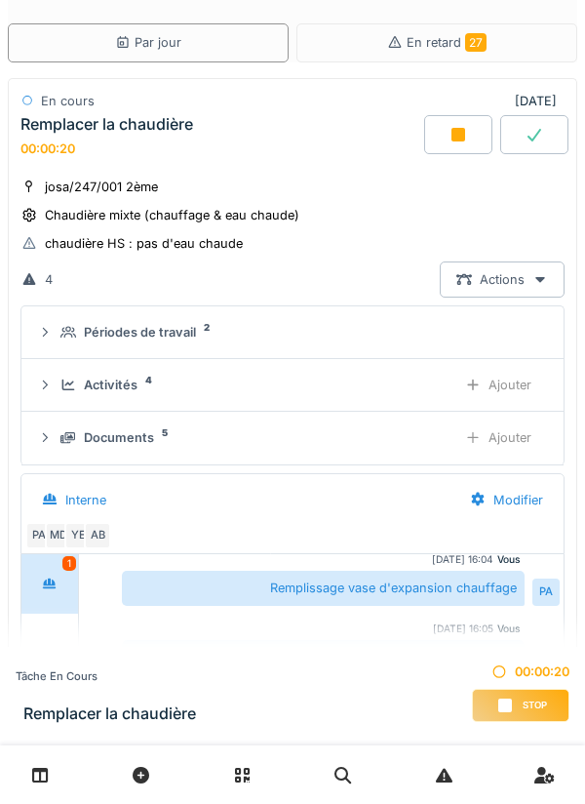
click at [490, 379] on div "Ajouter" at bounding box center [499, 385] width 100 height 36
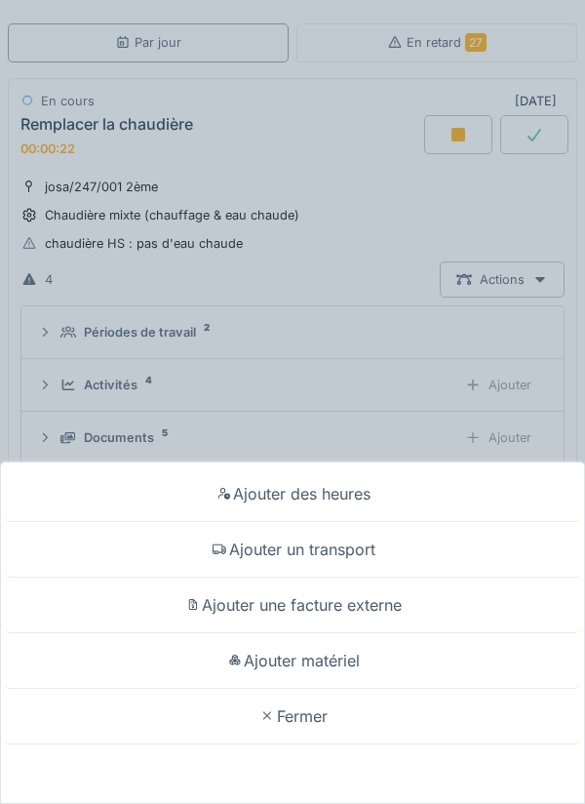
click at [347, 553] on div "Ajouter un transport" at bounding box center [293, 550] width 576 height 56
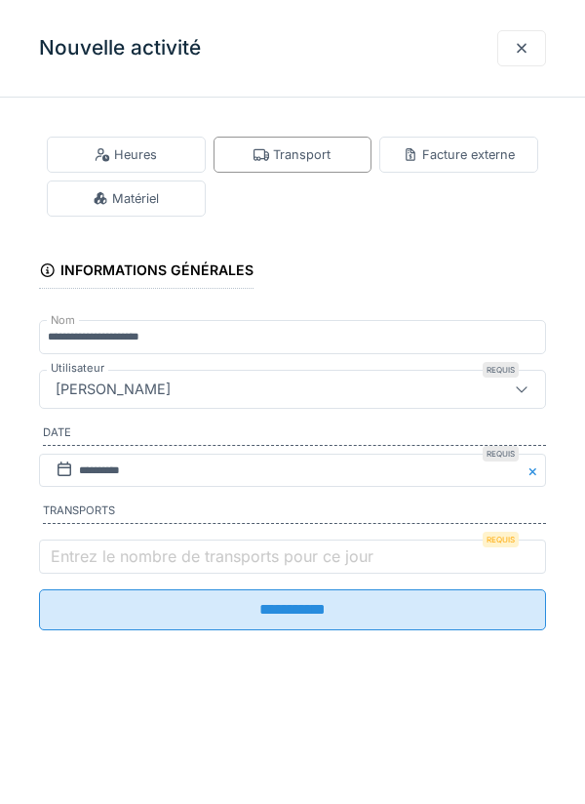
click at [241, 568] on label "Entrez le nombre de transports pour ce jour" at bounding box center [212, 556] width 331 height 23
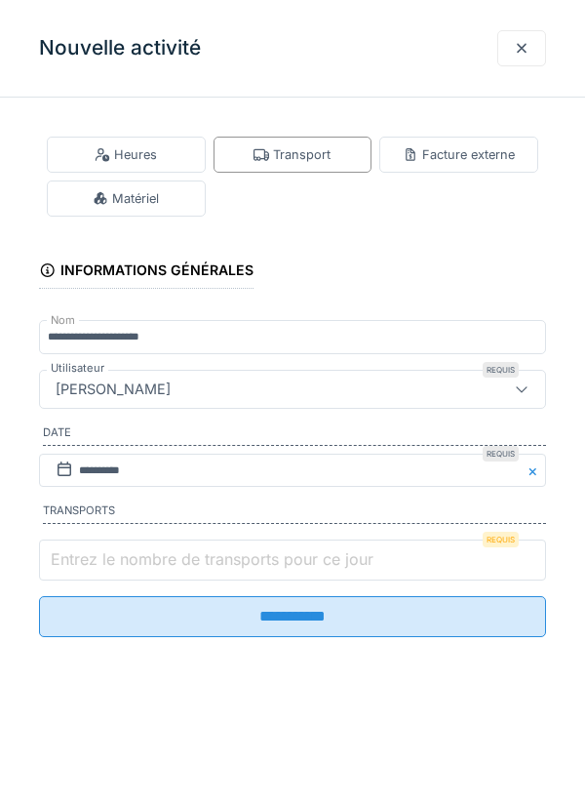
click at [241, 569] on input "Entrez le nombre de transports pour ce jour" at bounding box center [292, 560] width 507 height 41
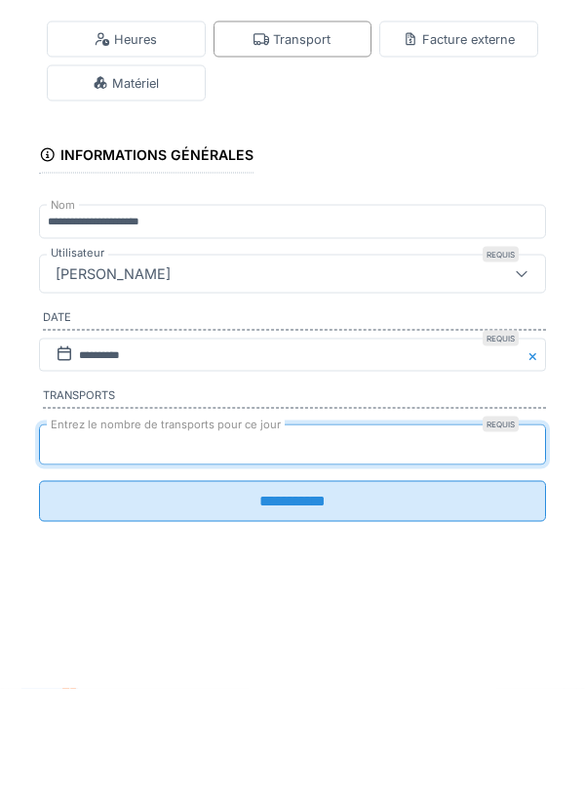
type input "*"
click at [39, 596] on input "**********" at bounding box center [292, 616] width 507 height 41
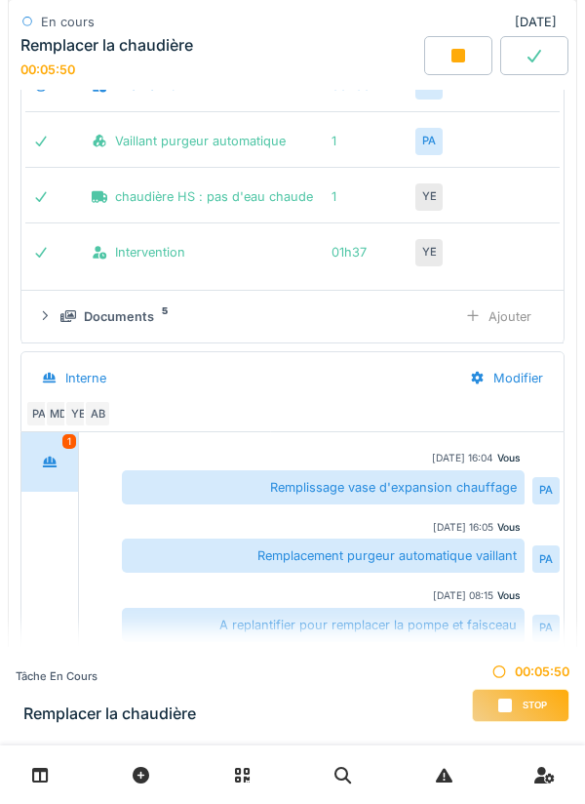
scroll to position [526, 0]
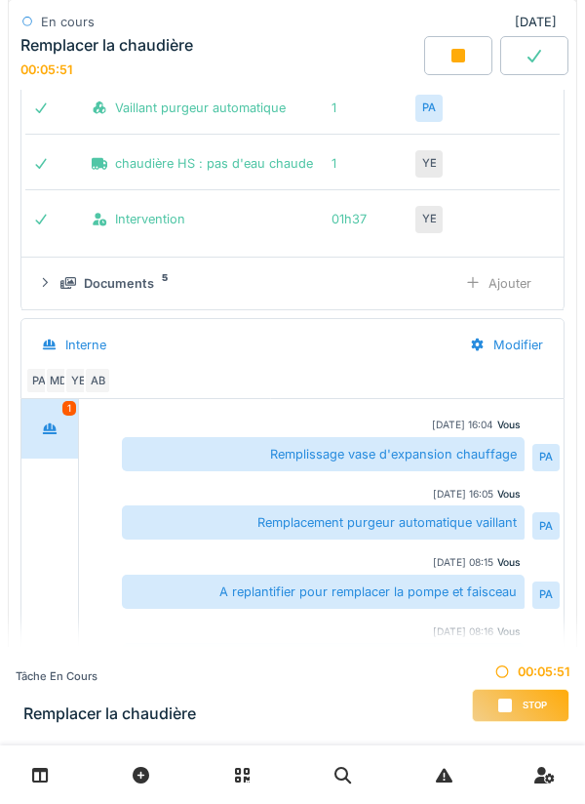
click at [109, 387] on div "AB" at bounding box center [97, 380] width 27 height 27
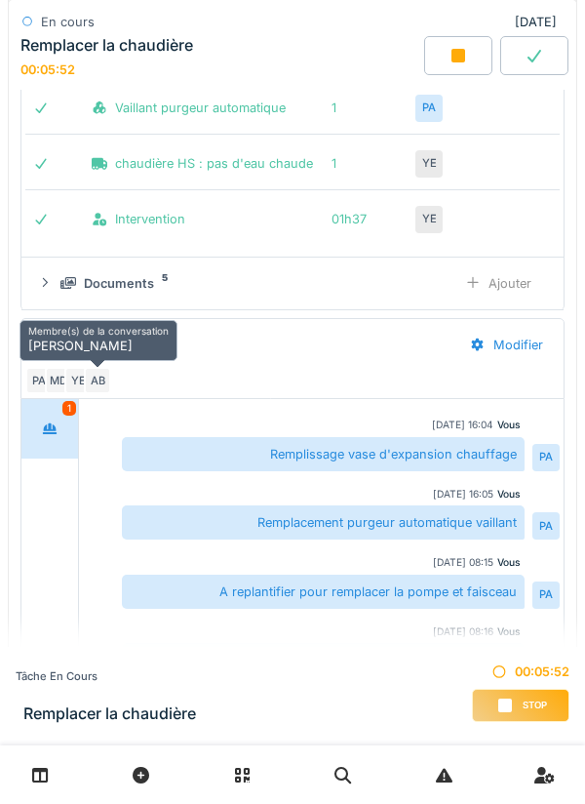
click at [67, 381] on div "YE" at bounding box center [77, 380] width 27 height 27
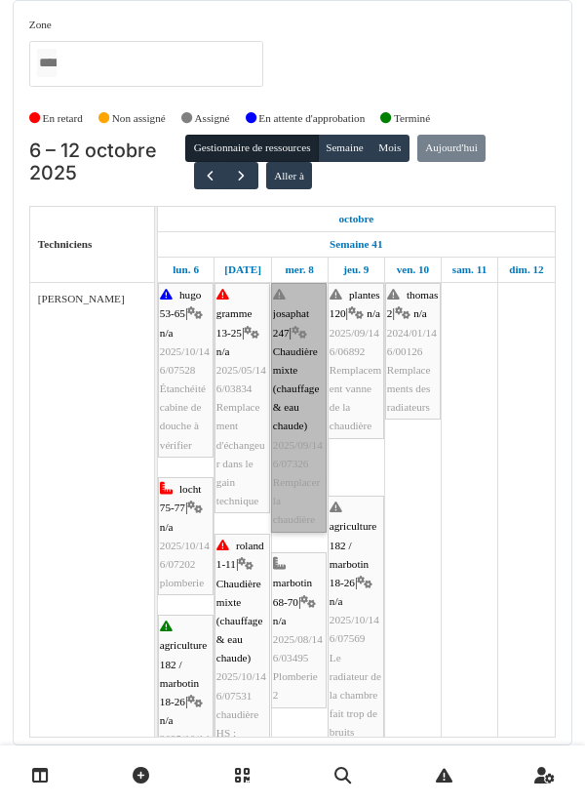
click at [309, 338] on link "josaphat 247 | Chaudière mixte (chauffage & eau chaude) 2025/09/146/07326 Rempl…" at bounding box center [299, 407] width 56 height 249
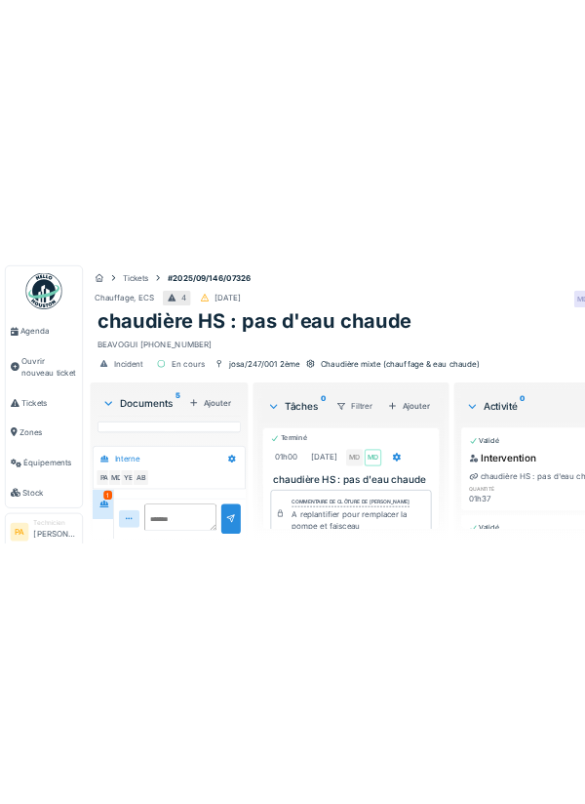
scroll to position [1084, 0]
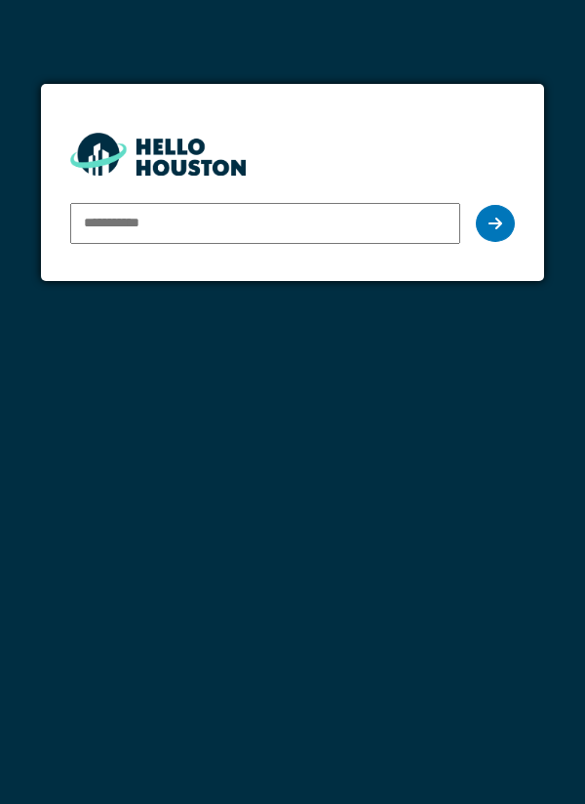
type input "**********"
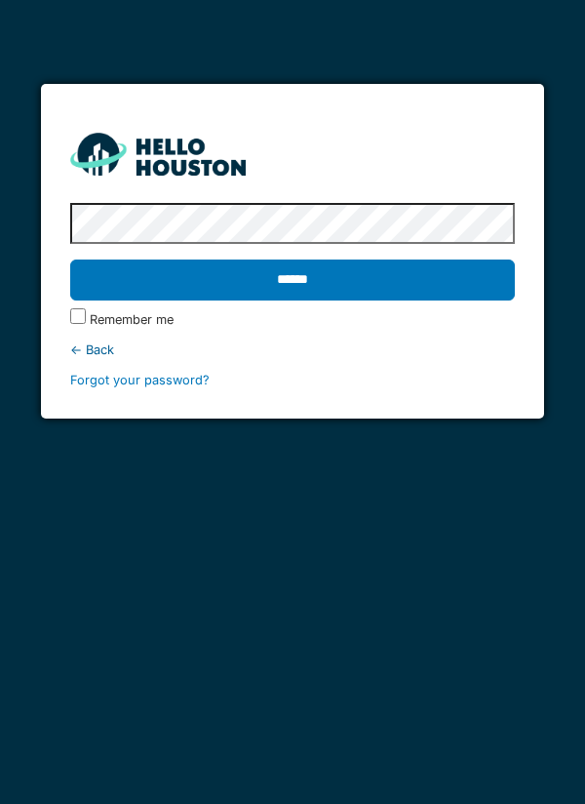
click at [425, 283] on input "******" at bounding box center [293, 280] width 446 height 41
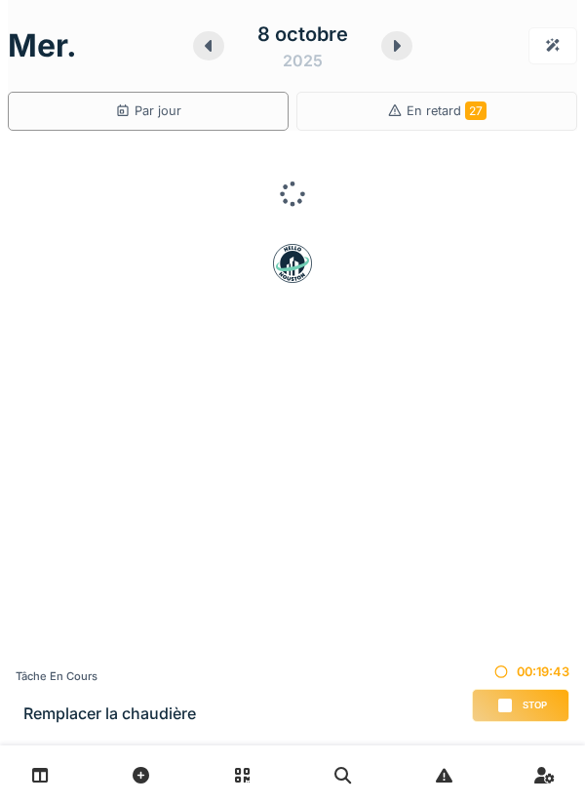
click at [206, 53] on icon at bounding box center [209, 46] width 20 height 16
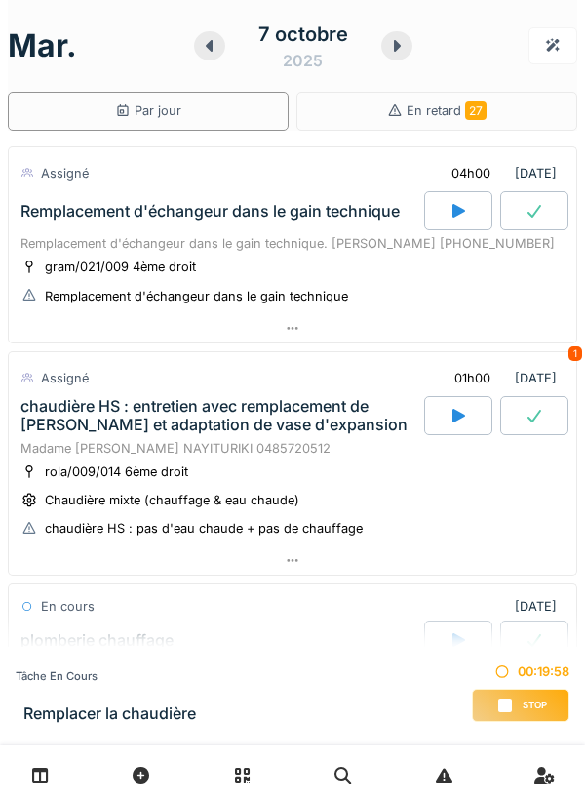
click at [483, 331] on div at bounding box center [293, 328] width 568 height 28
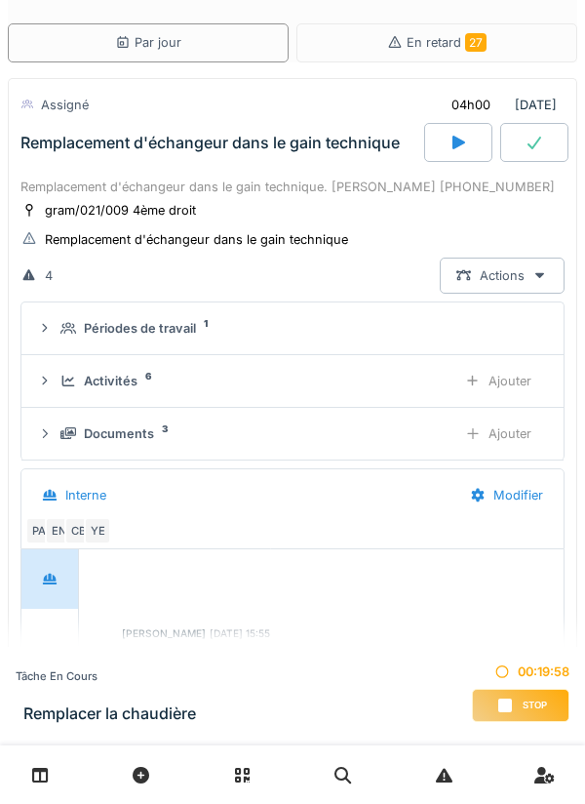
scroll to position [61, 0]
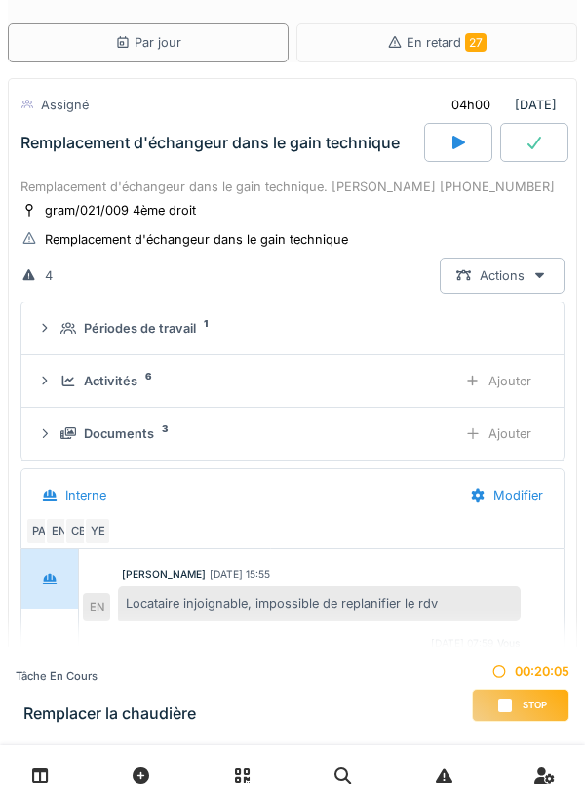
click at [401, 436] on div "Documents 3" at bounding box center [251, 433] width 381 height 19
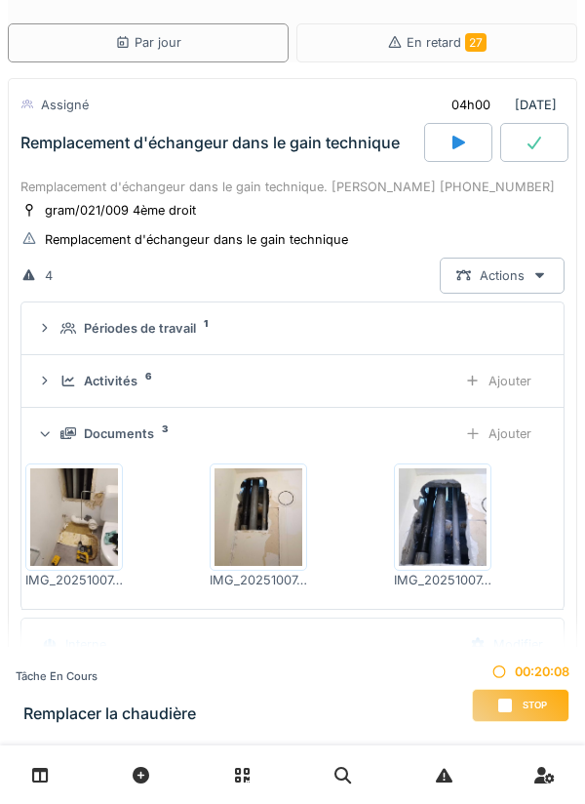
click at [517, 429] on div "Ajouter" at bounding box center [499, 434] width 100 height 36
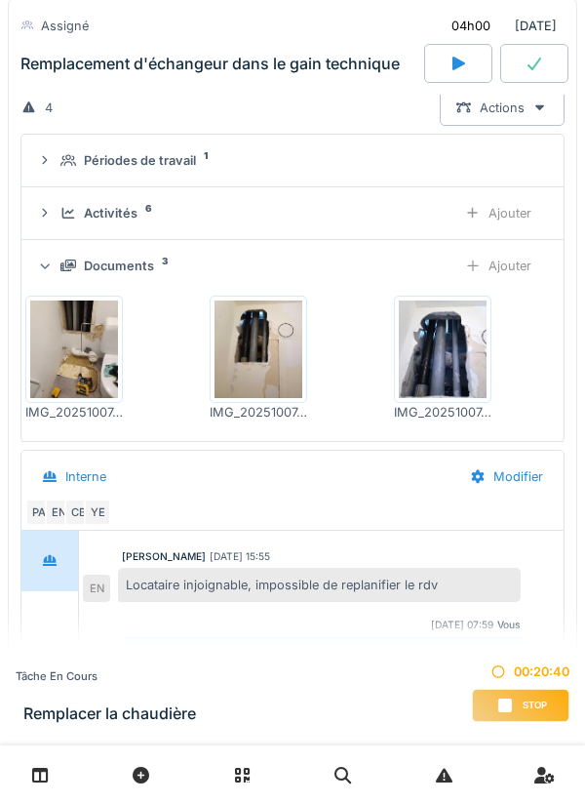
scroll to position [234, 0]
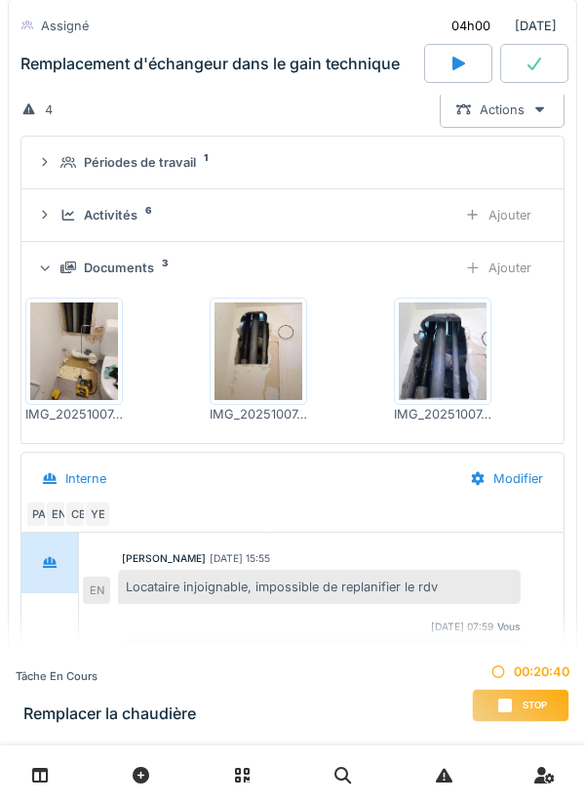
click at [395, 232] on div "Activités 6 Ajouter" at bounding box center [292, 215] width 511 height 36
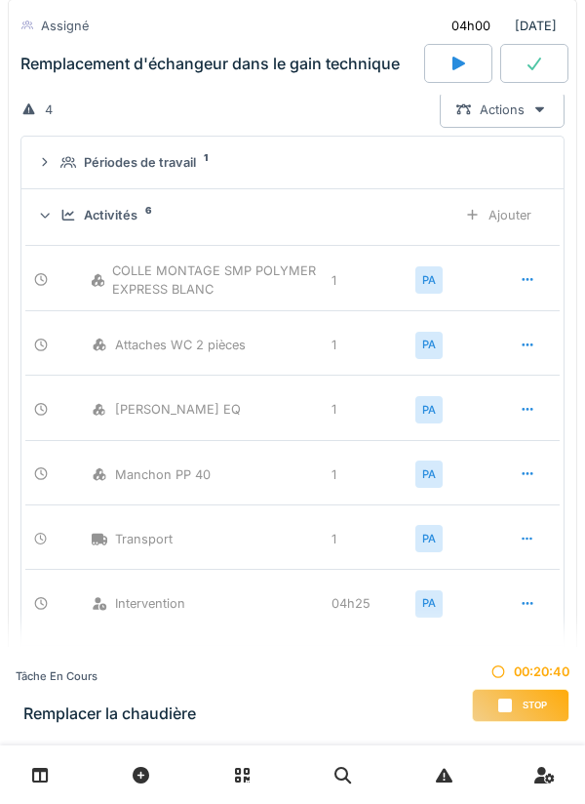
click at [430, 214] on div "Activités 6" at bounding box center [251, 215] width 381 height 19
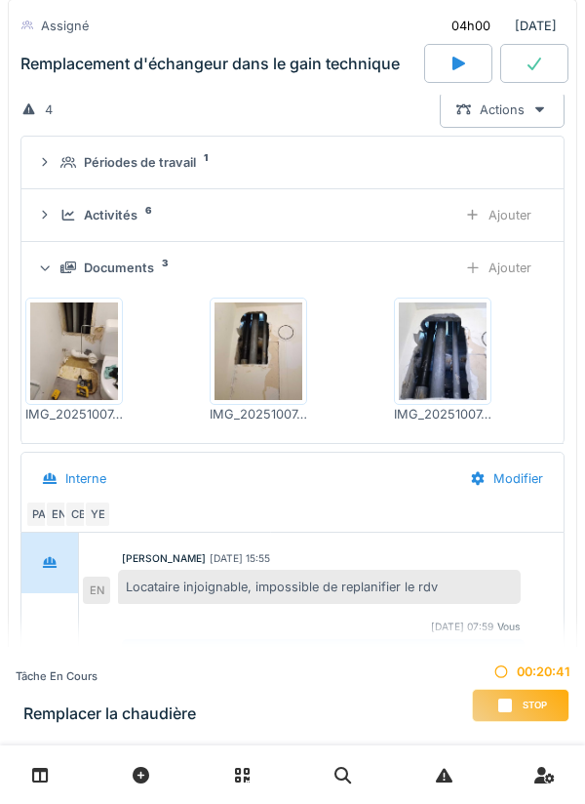
click at [438, 222] on div "Activités 6" at bounding box center [251, 215] width 381 height 19
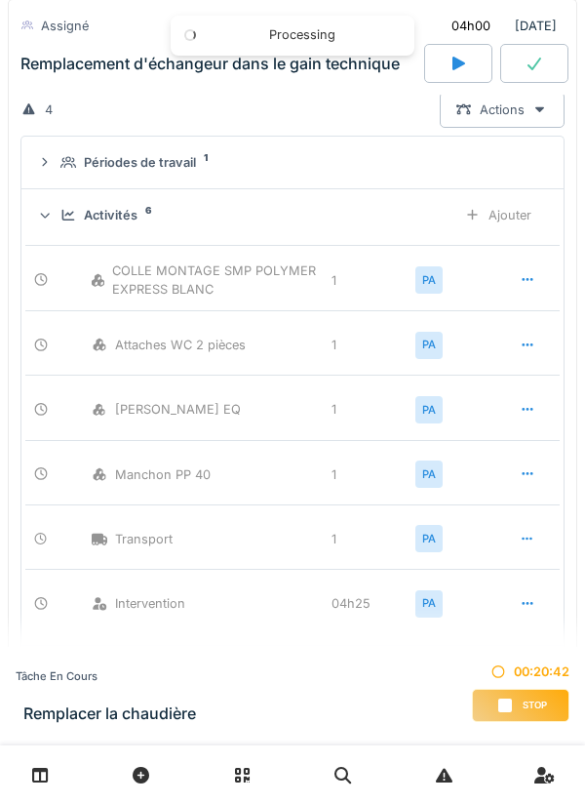
click at [456, 219] on div "Ajouter" at bounding box center [499, 215] width 100 height 36
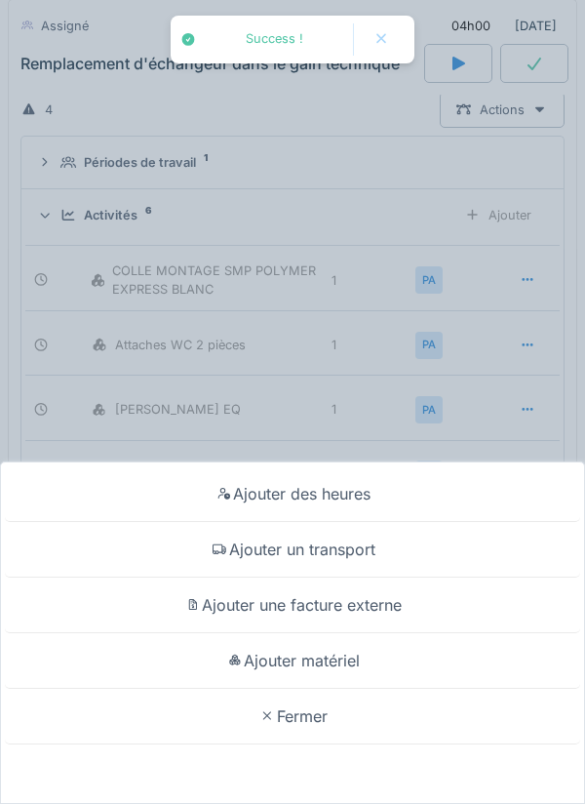
click at [426, 226] on div "Ajouter des heures Ajouter un transport Ajouter une facture externe Ajouter mat…" at bounding box center [292, 402] width 585 height 804
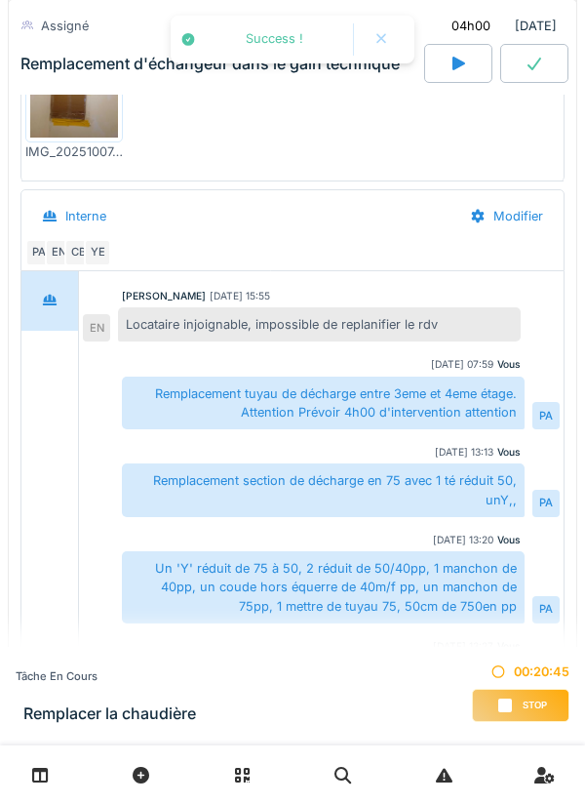
scroll to position [61, 0]
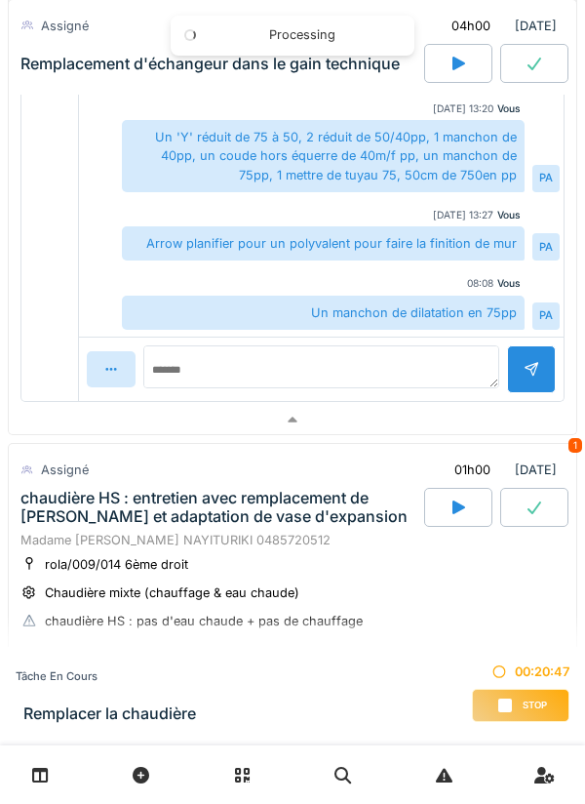
click at [476, 430] on div at bounding box center [293, 420] width 568 height 28
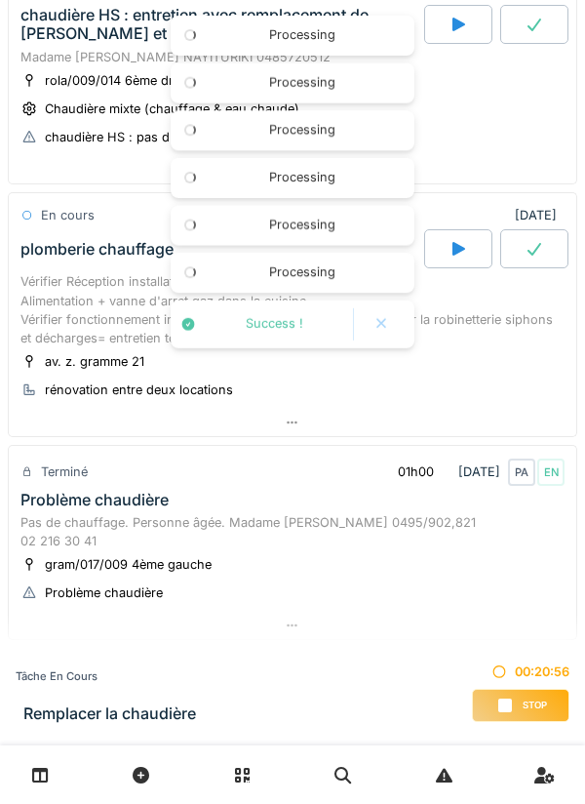
scroll to position [396, 0]
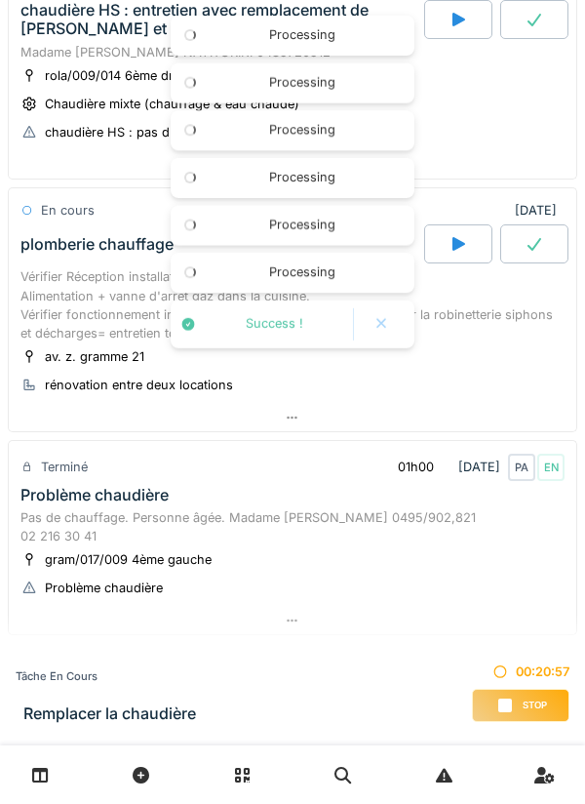
click at [412, 428] on div at bounding box center [293, 418] width 568 height 28
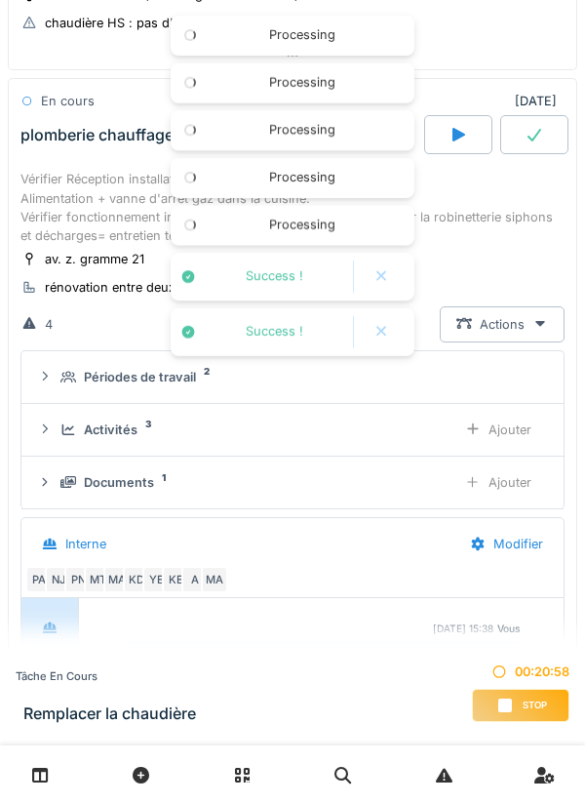
scroll to position [536, 0]
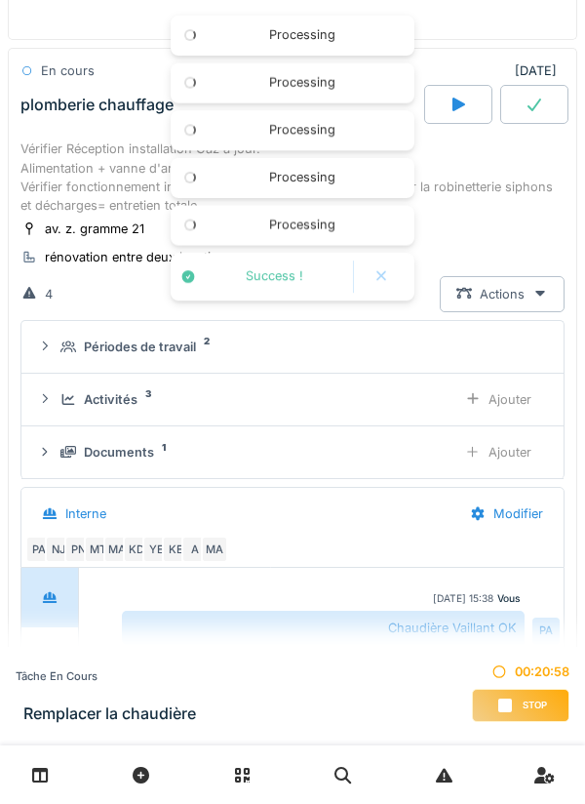
click at [380, 451] on div "Documents 1" at bounding box center [251, 452] width 381 height 19
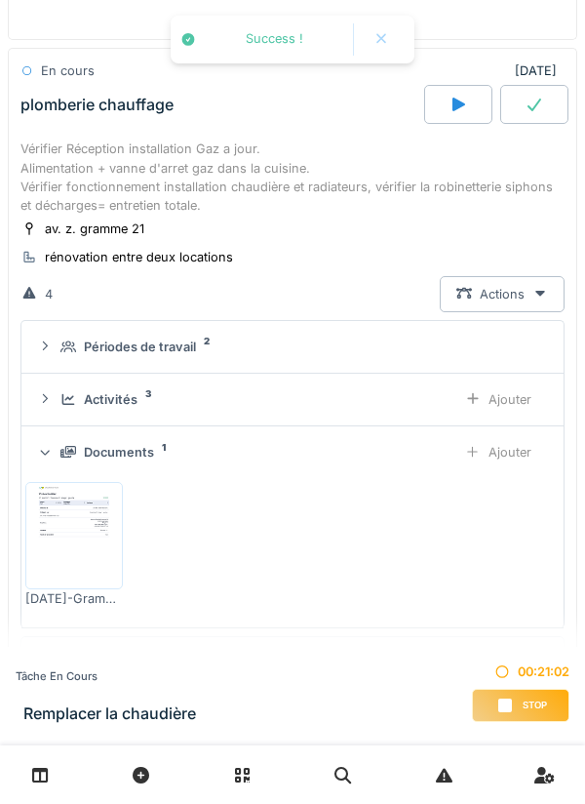
click at [522, 452] on div "Ajouter" at bounding box center [499, 452] width 100 height 36
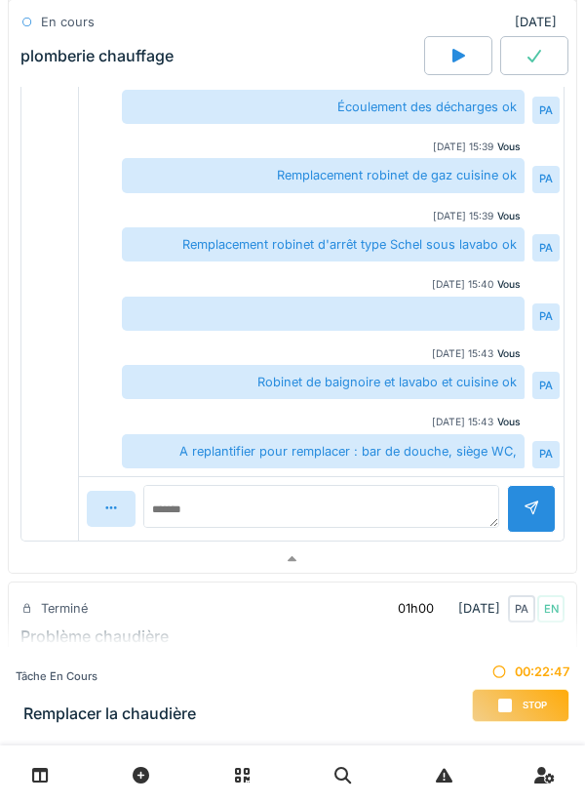
click at [470, 548] on div at bounding box center [293, 559] width 568 height 28
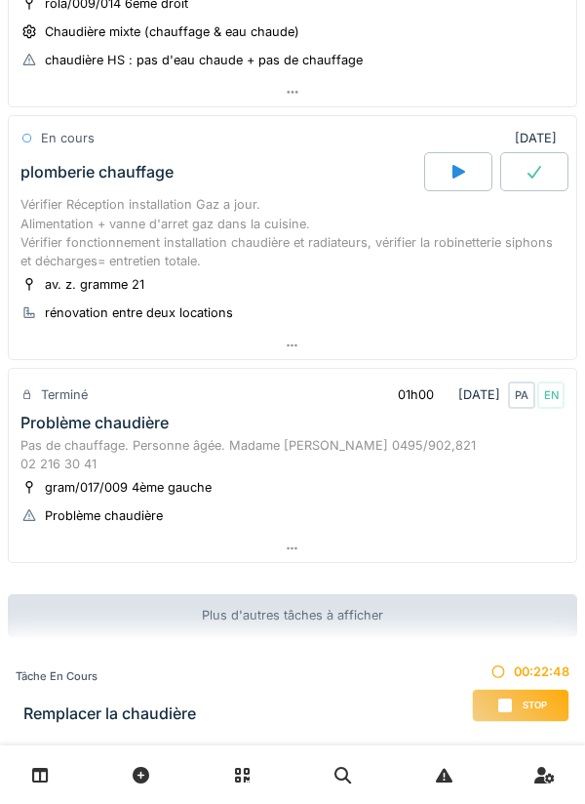
scroll to position [467, 0]
click at [486, 561] on div at bounding box center [293, 550] width 568 height 28
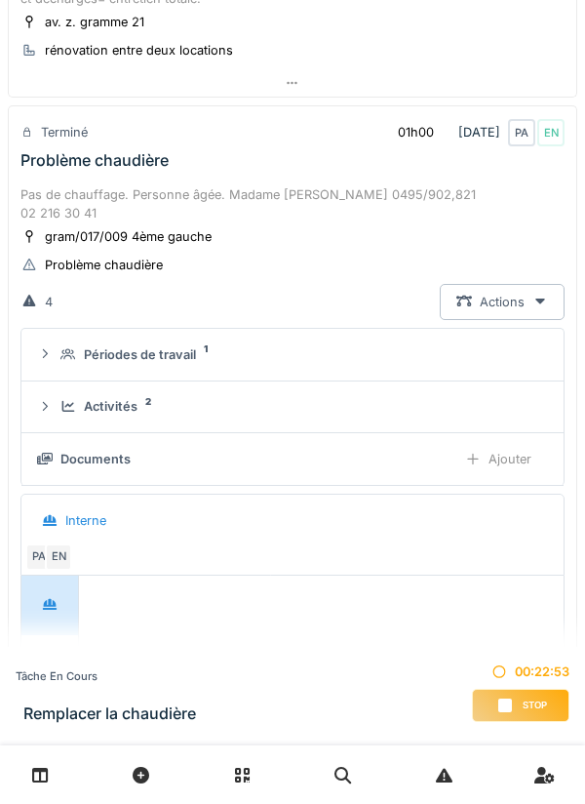
scroll to position [758, 0]
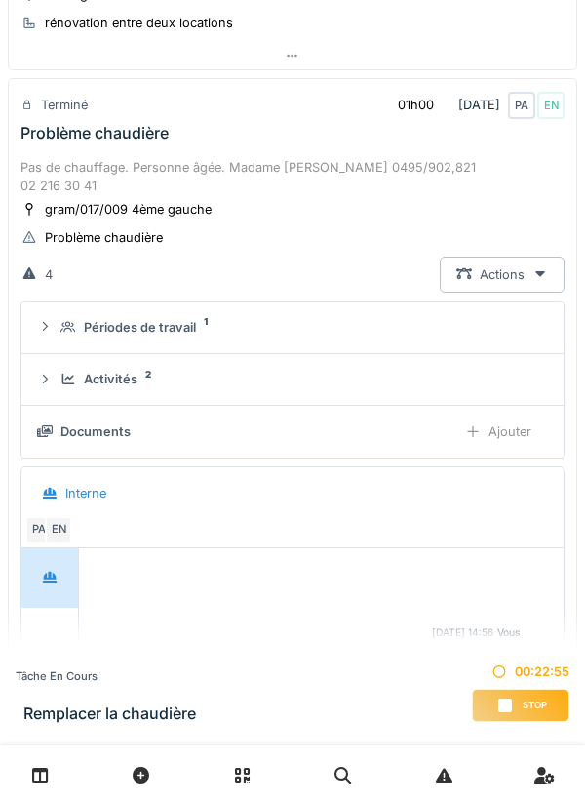
click at [438, 418] on div "Documents Ajouter" at bounding box center [292, 432] width 511 height 36
click at [514, 429] on div "Ajouter" at bounding box center [499, 432] width 100 height 36
click at [451, 441] on div "Ajouter" at bounding box center [499, 432] width 100 height 36
click at [282, 433] on div "Documents 1" at bounding box center [251, 432] width 381 height 19
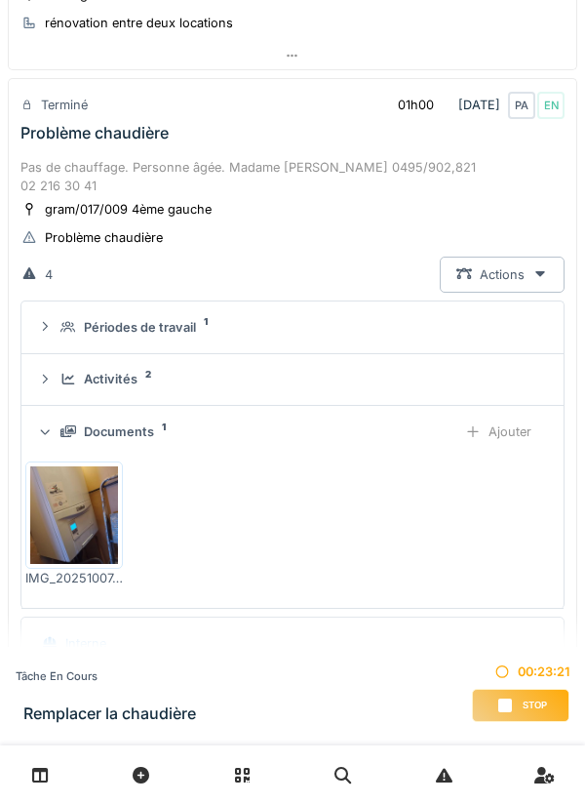
click at [84, 517] on img at bounding box center [74, 515] width 88 height 98
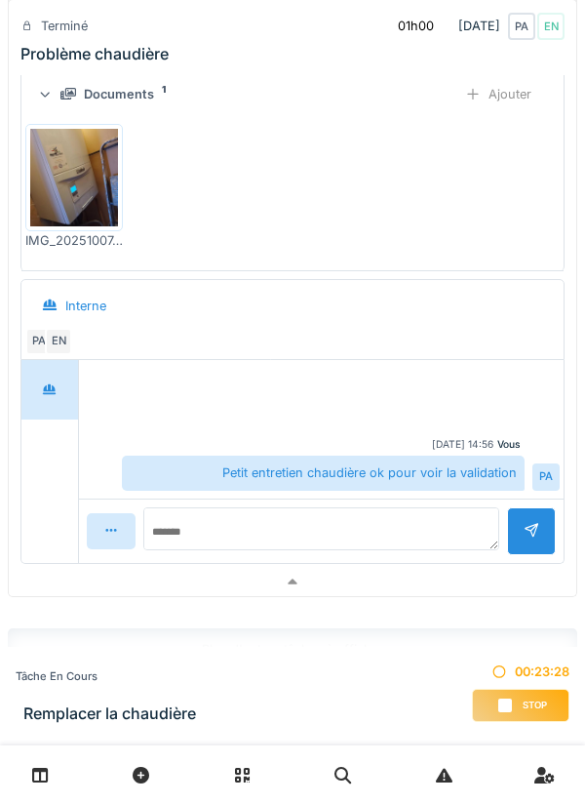
scroll to position [1130, 0]
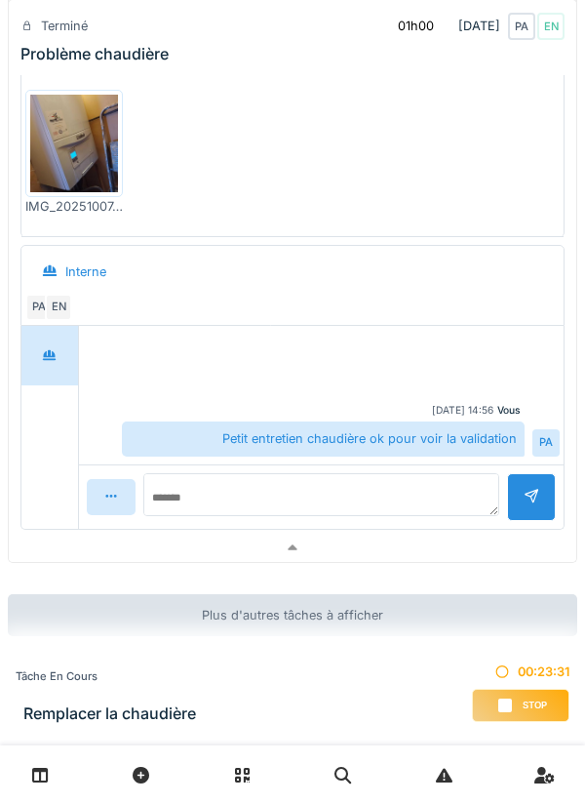
click at [445, 540] on div at bounding box center [293, 548] width 568 height 28
